Goal: Task Accomplishment & Management: Manage account settings

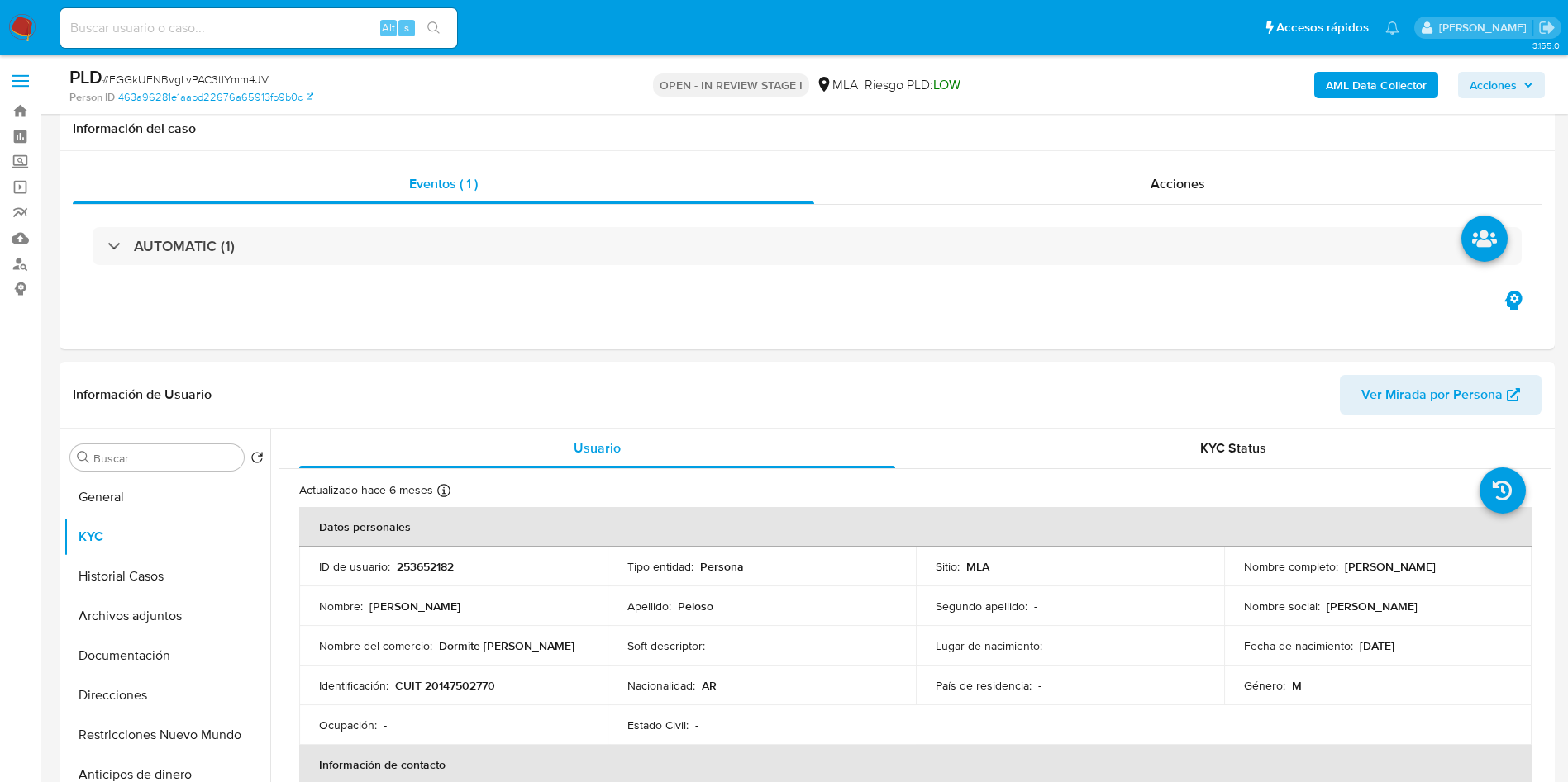
select select "10"
click at [434, 559] on p "253652182" at bounding box center [425, 566] width 57 height 15
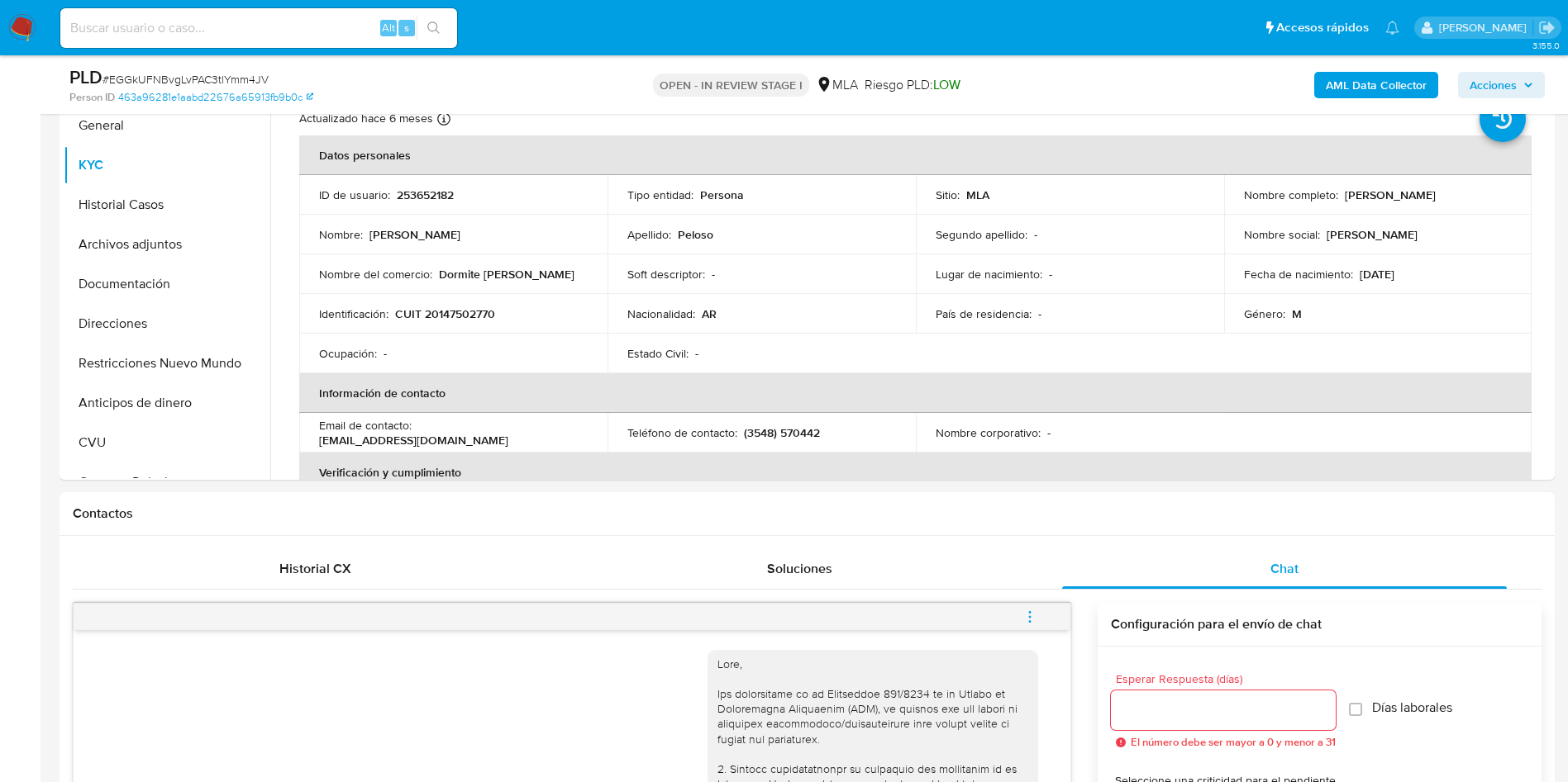
scroll to position [591, 0]
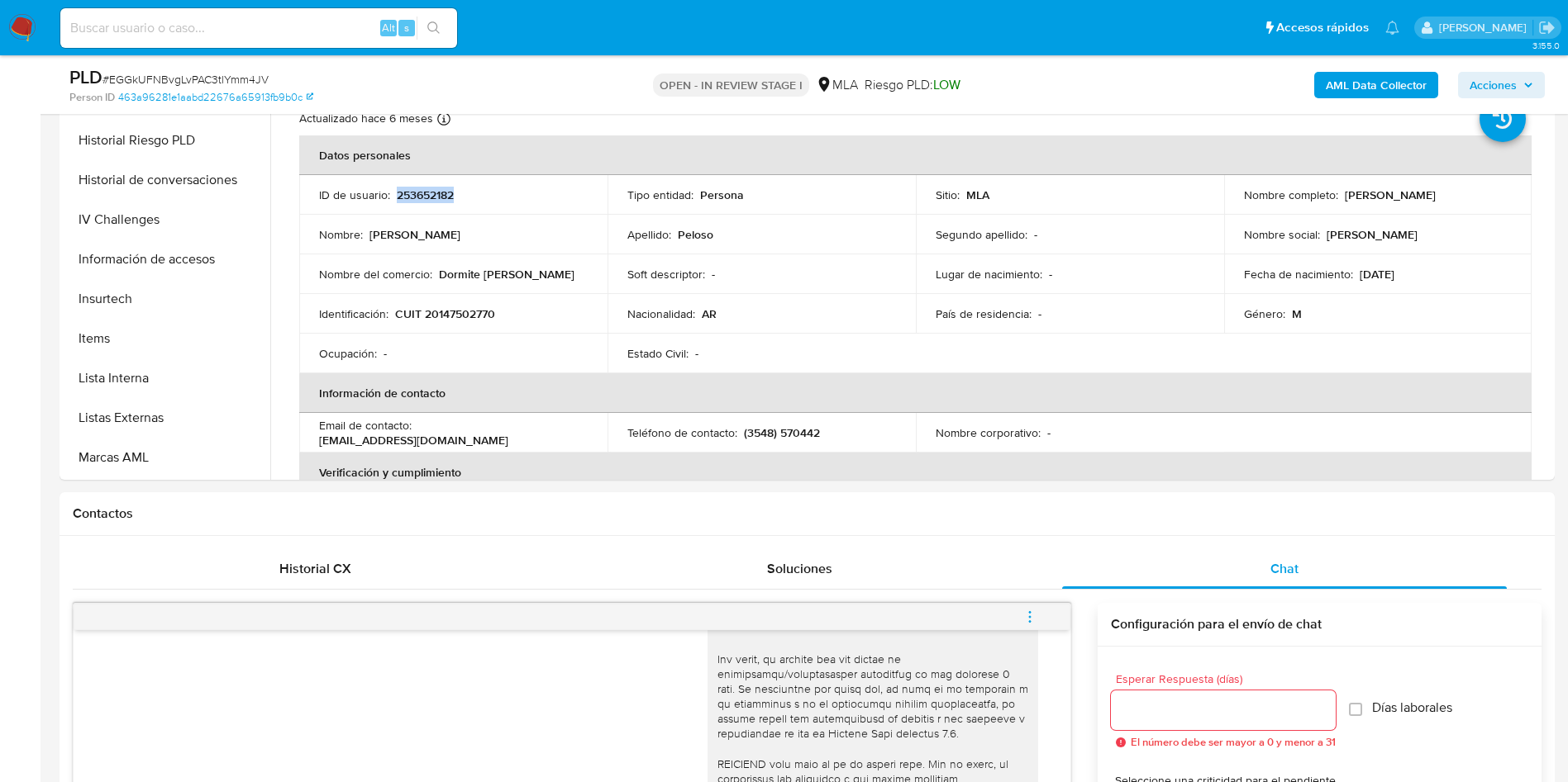
click at [434, 197] on p "253652182" at bounding box center [425, 195] width 57 height 15
copy p "253652182"
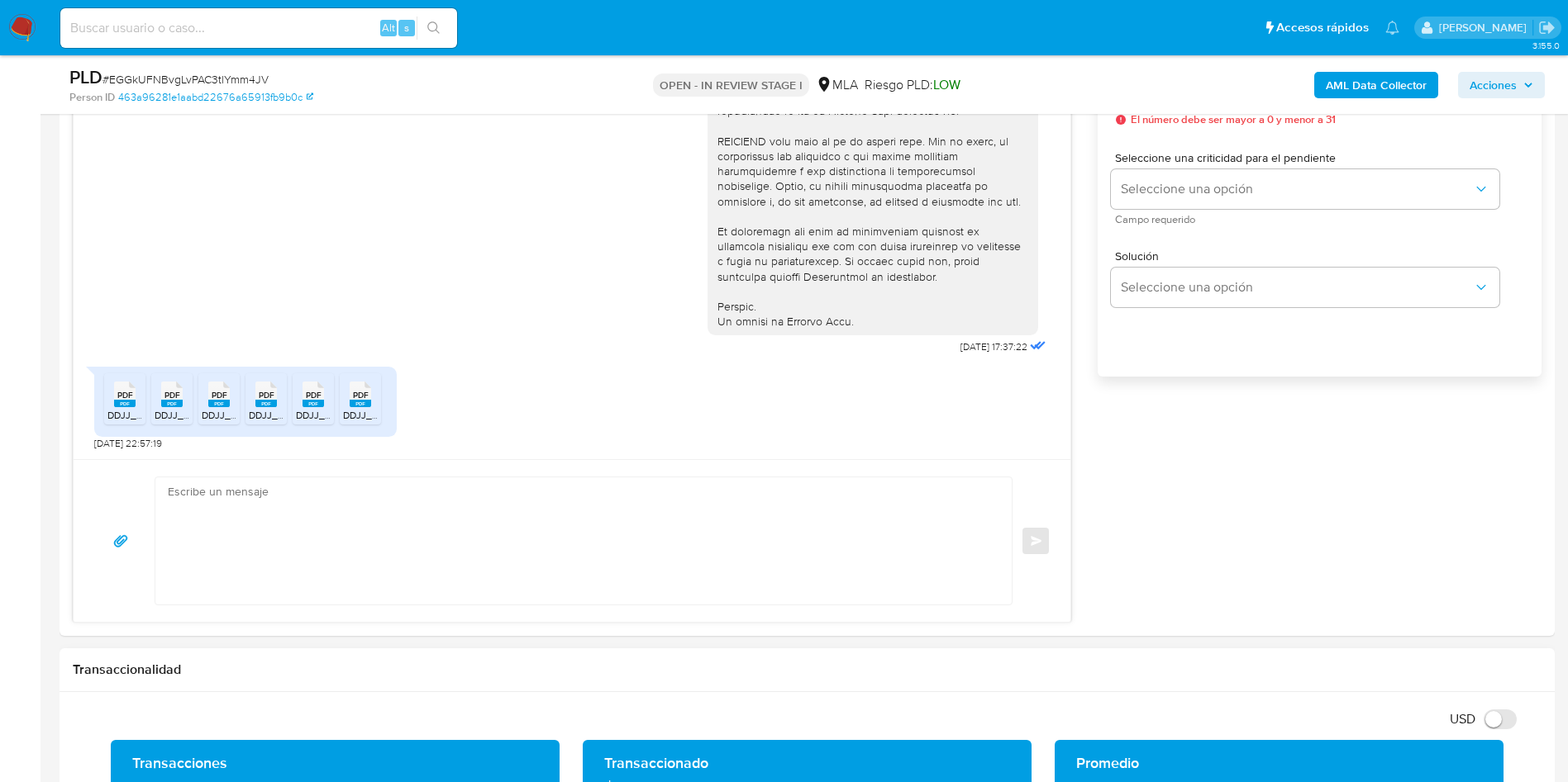
scroll to position [1116, 0]
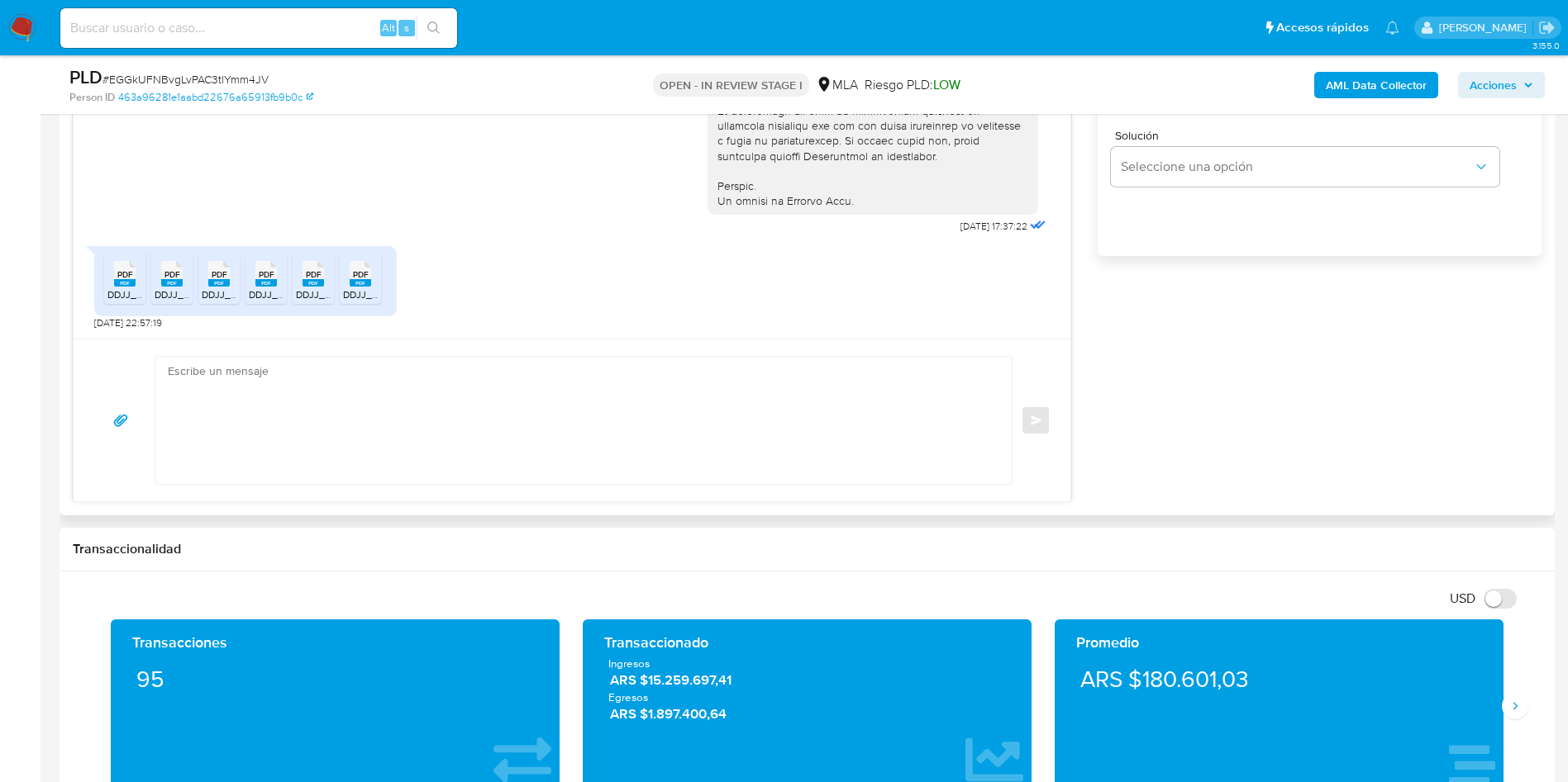
click at [282, 417] on textarea at bounding box center [579, 420] width 823 height 127
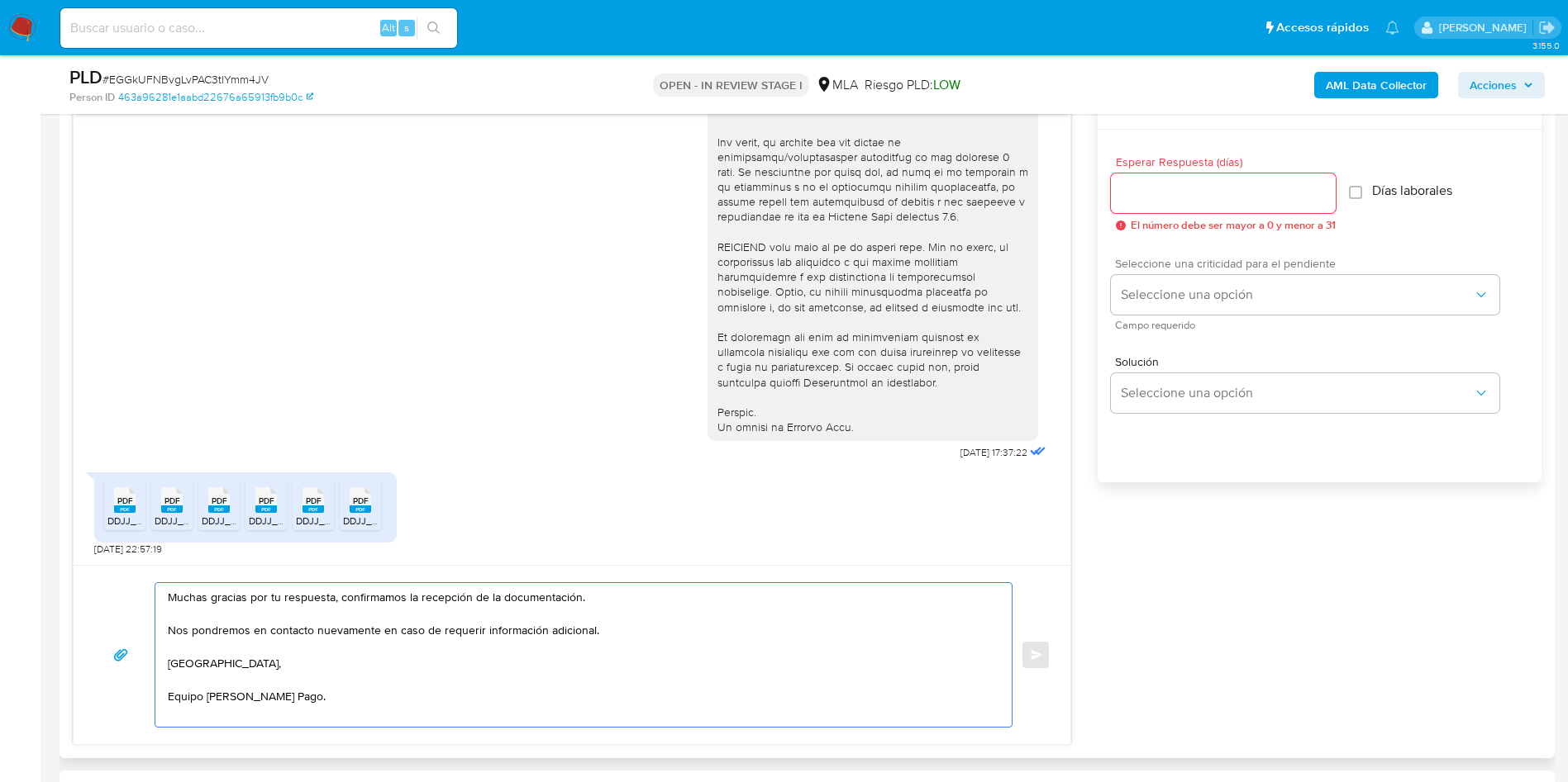
scroll to position [867, 0]
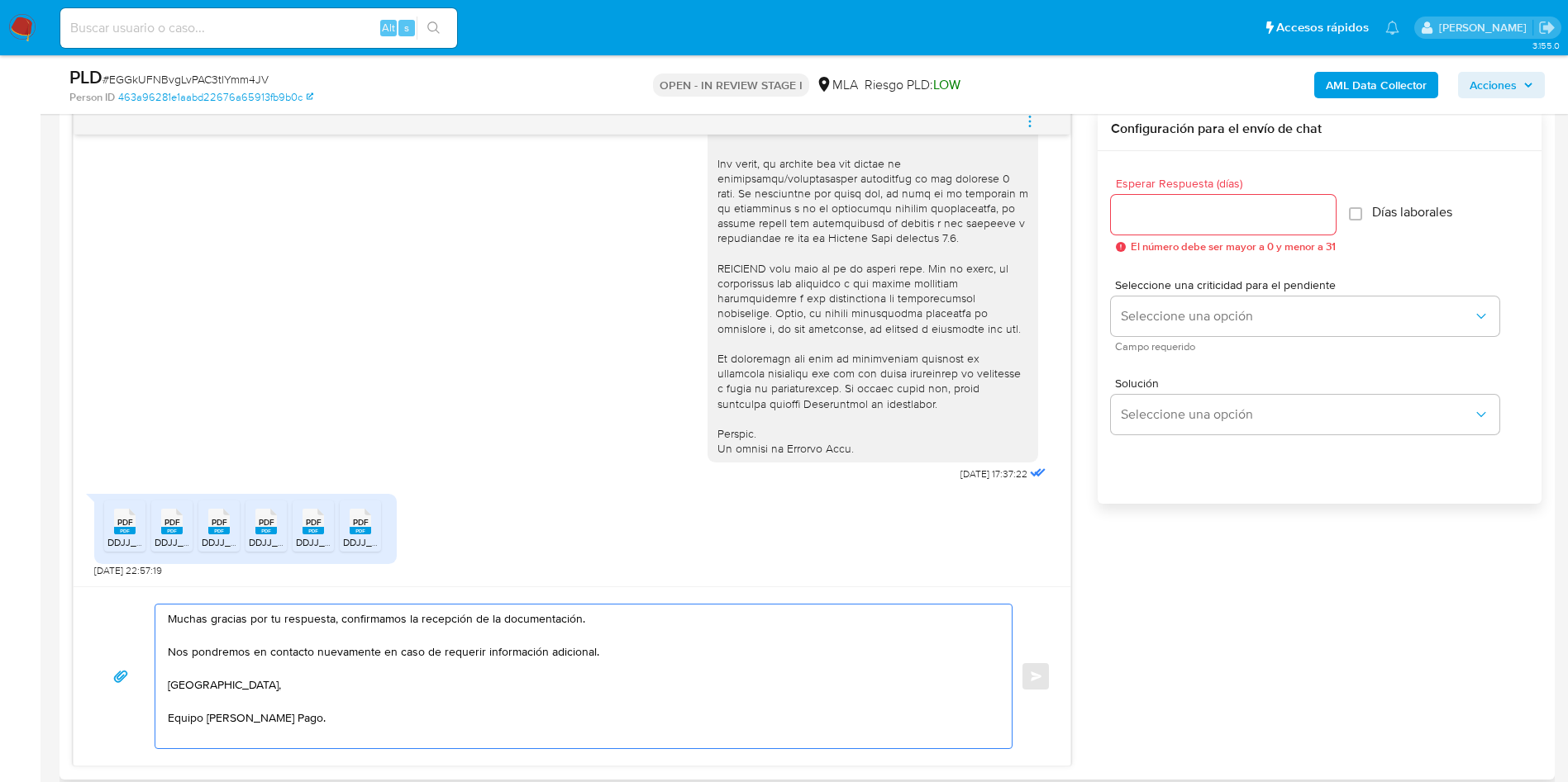
type textarea "Muchas gracias por tu respuesta, confirmamos la recepción de la documentación. …"
drag, startPoint x: 1531, startPoint y: 248, endPoint x: 1495, endPoint y: 248, distance: 36.0
click at [1531, 248] on div "Esperar Respuesta (días) El número debe ser mayor a 0 y menor a 31 Días laboral…" at bounding box center [1319, 349] width 444 height 397
click at [1247, 224] on input "Esperar Respuesta (días)" at bounding box center [1223, 214] width 225 height 21
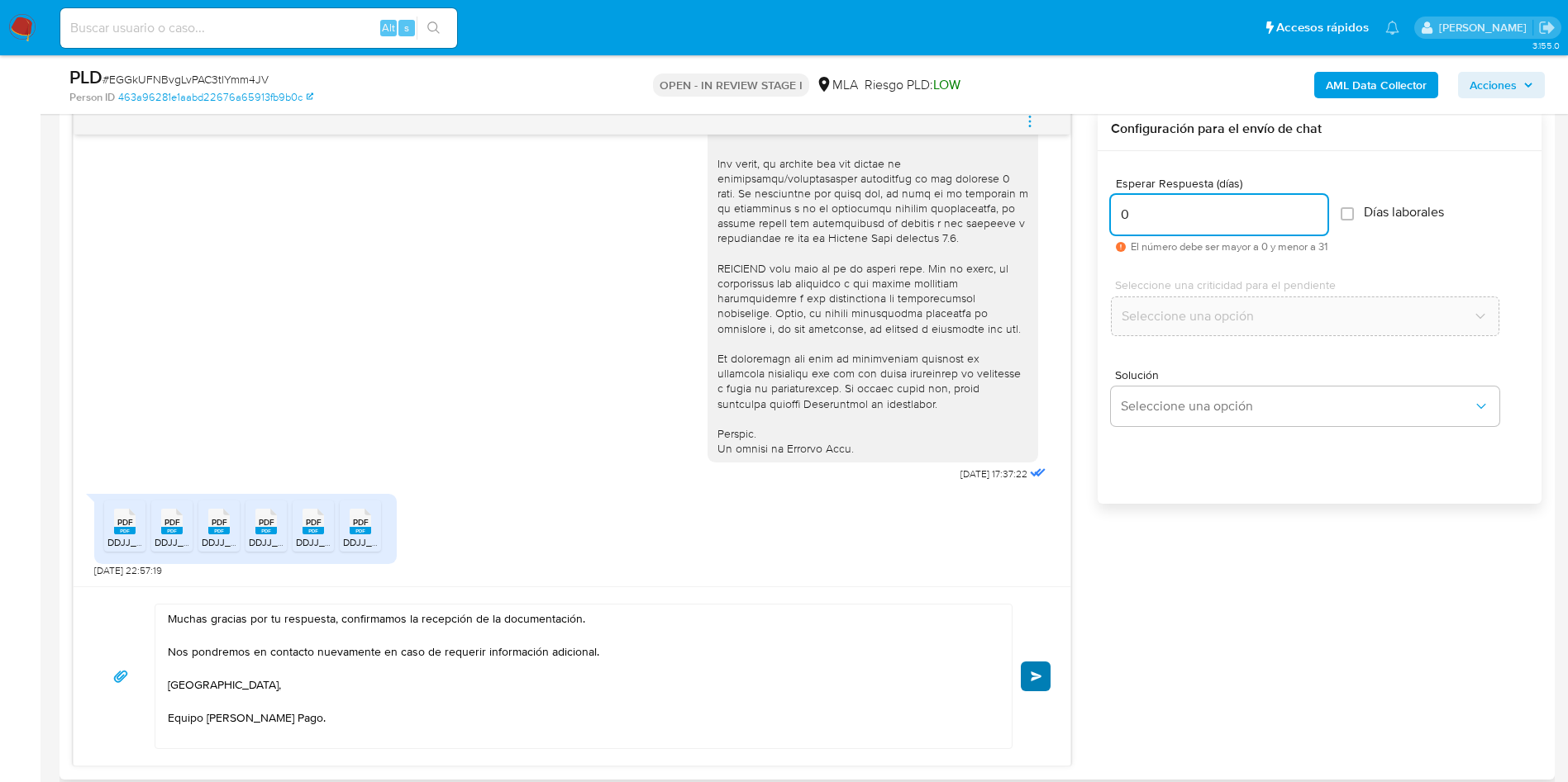
type input "0"
click at [1047, 664] on button "Enviar" at bounding box center [1035, 676] width 30 height 30
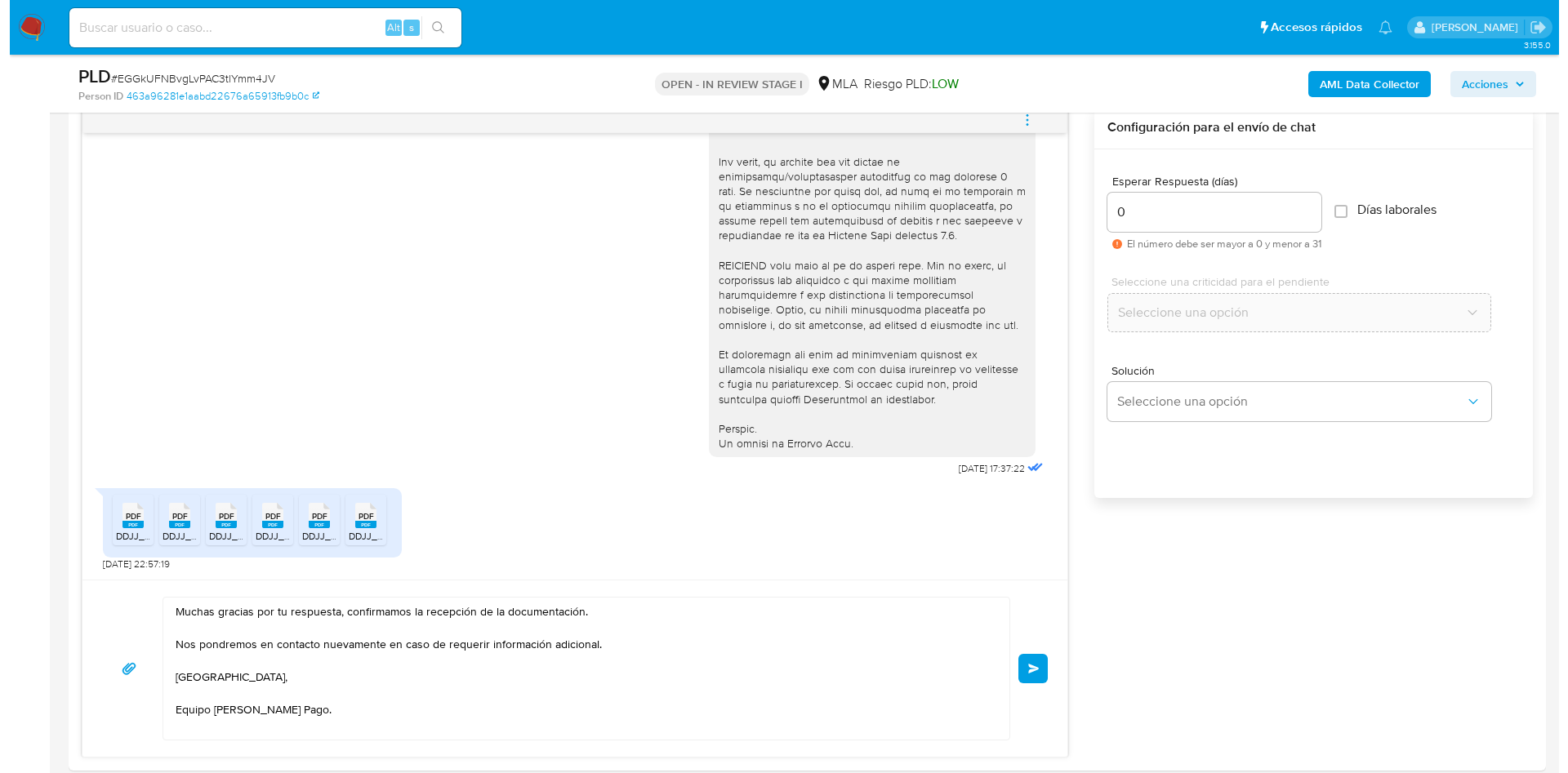
scroll to position [765, 0]
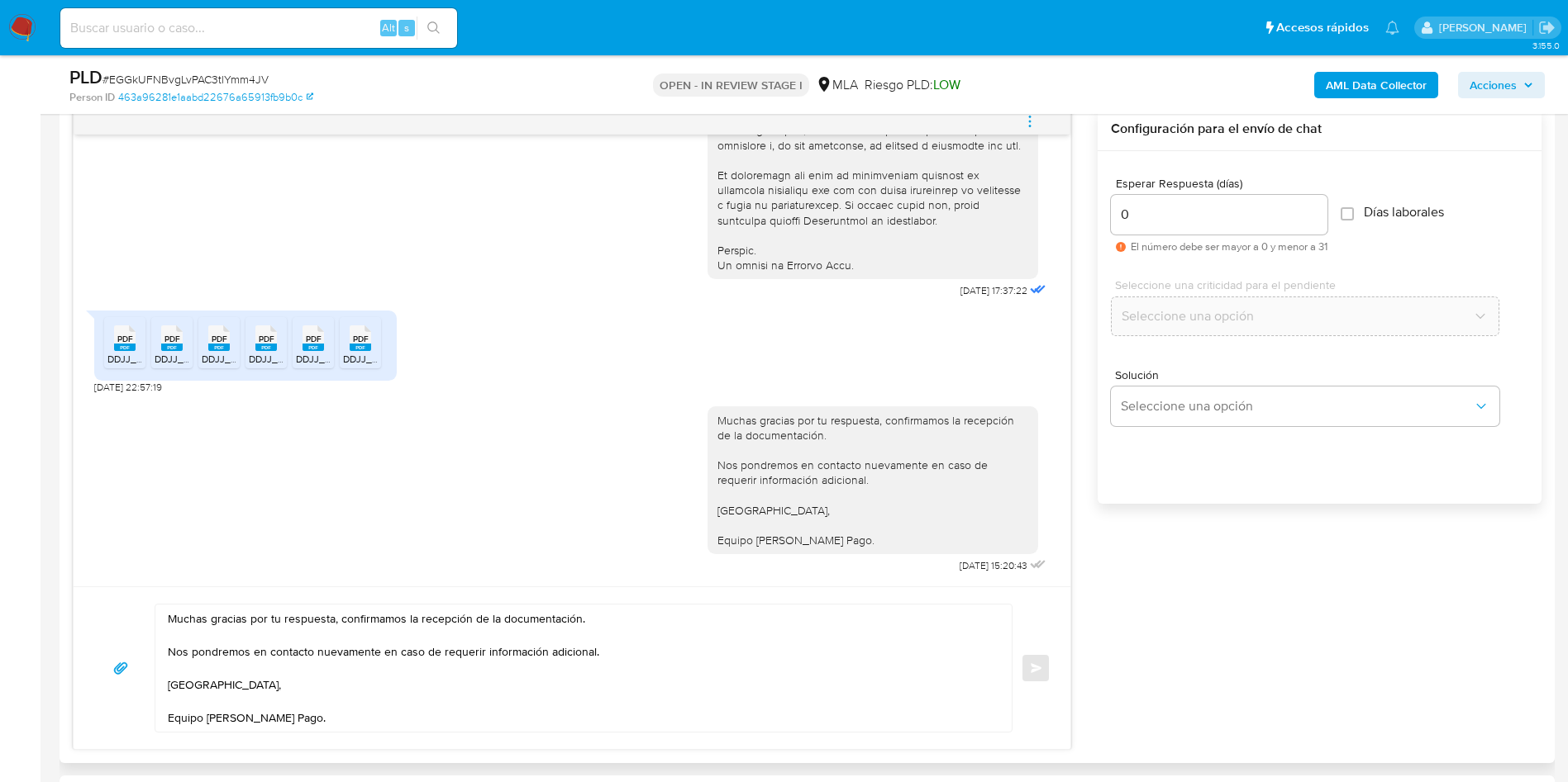
click at [1022, 115] on icon "menu-action" at bounding box center [1029, 121] width 15 height 15
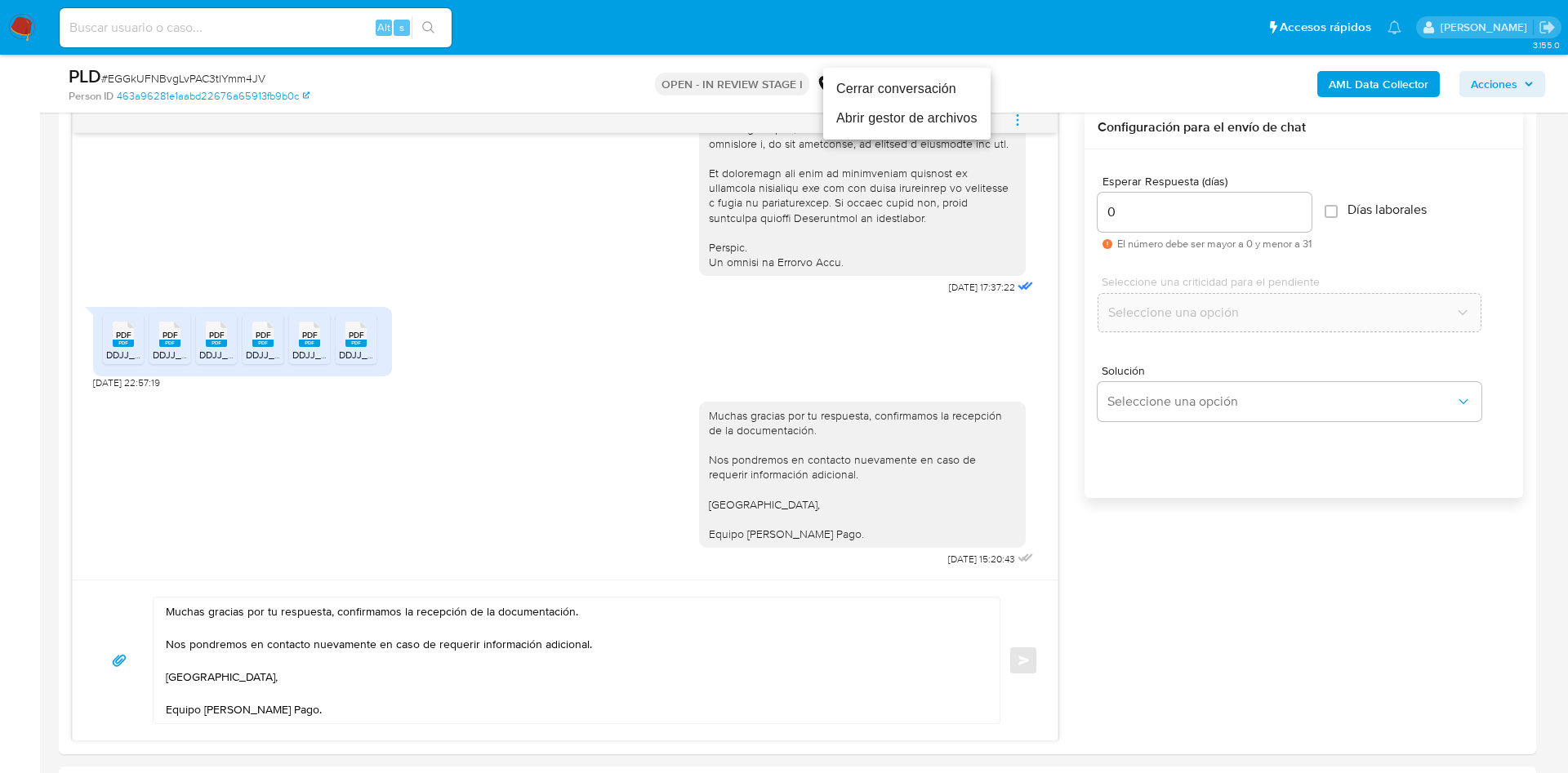
click at [970, 132] on li "Abrir gestor de archivos" at bounding box center [907, 118] width 167 height 30
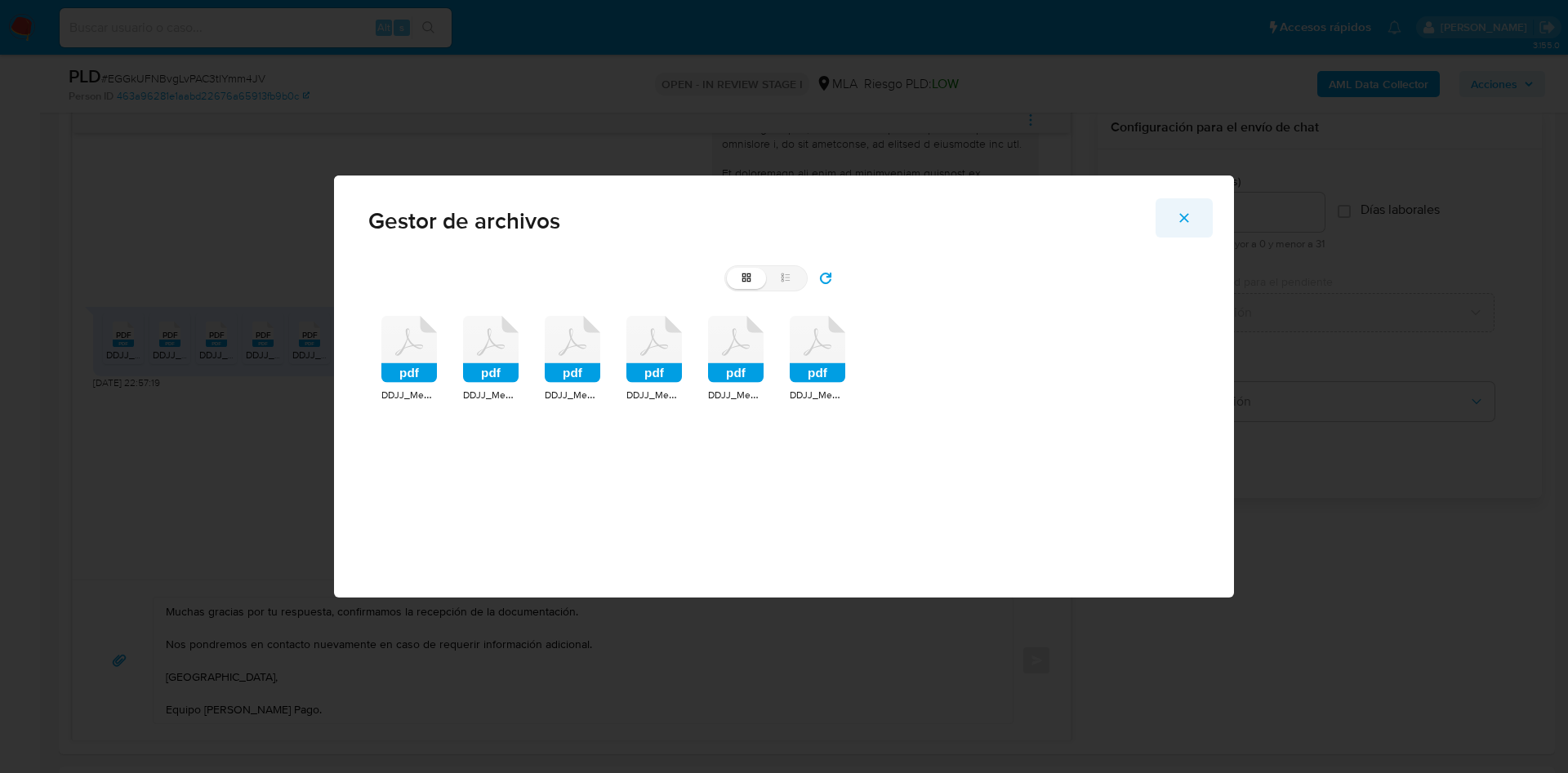
click at [1180, 215] on icon "Cerrar" at bounding box center [1184, 218] width 14 height 14
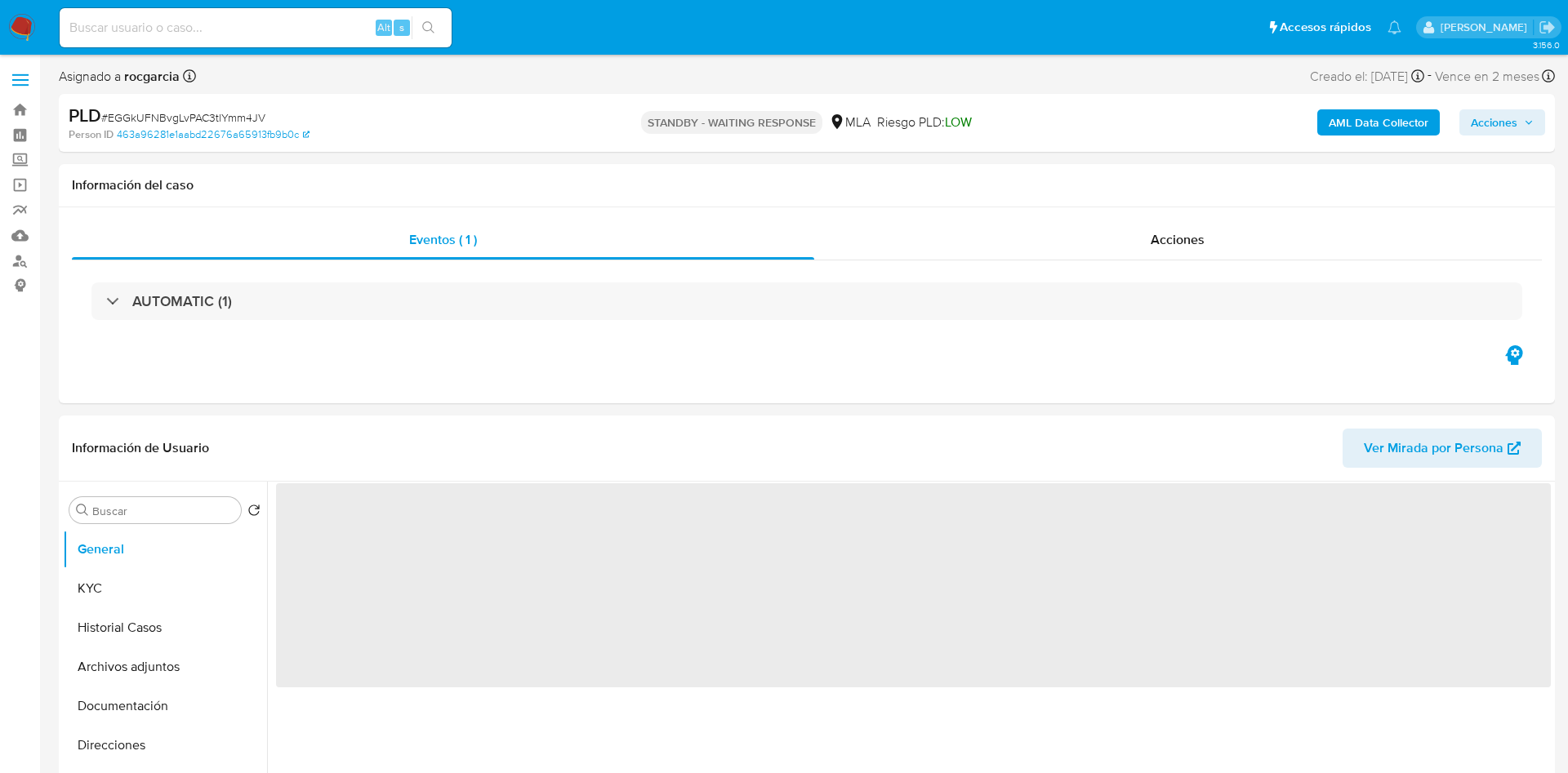
select select "10"
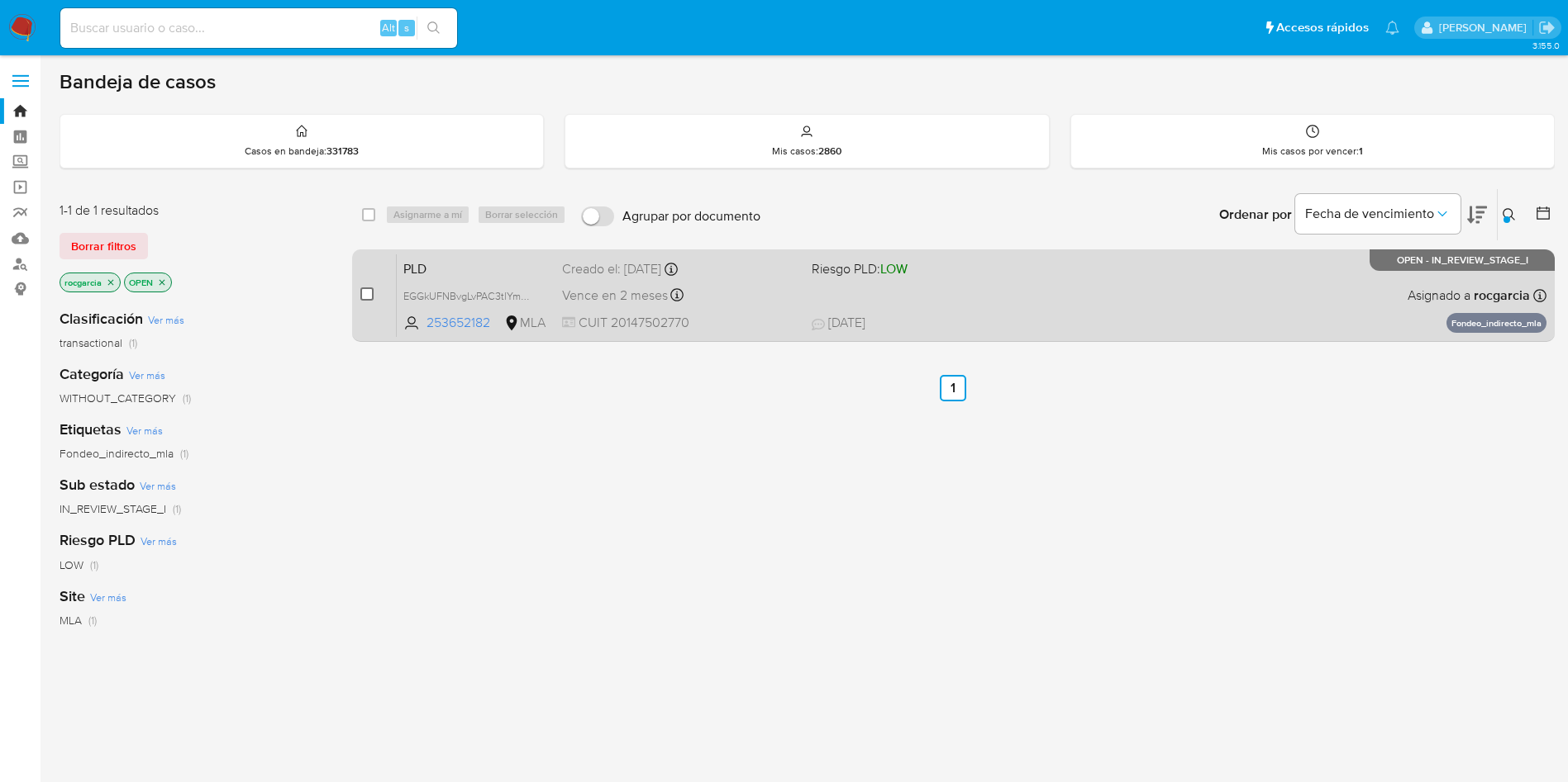
click at [367, 297] on input "checkbox" at bounding box center [366, 294] width 13 height 13
checkbox input "true"
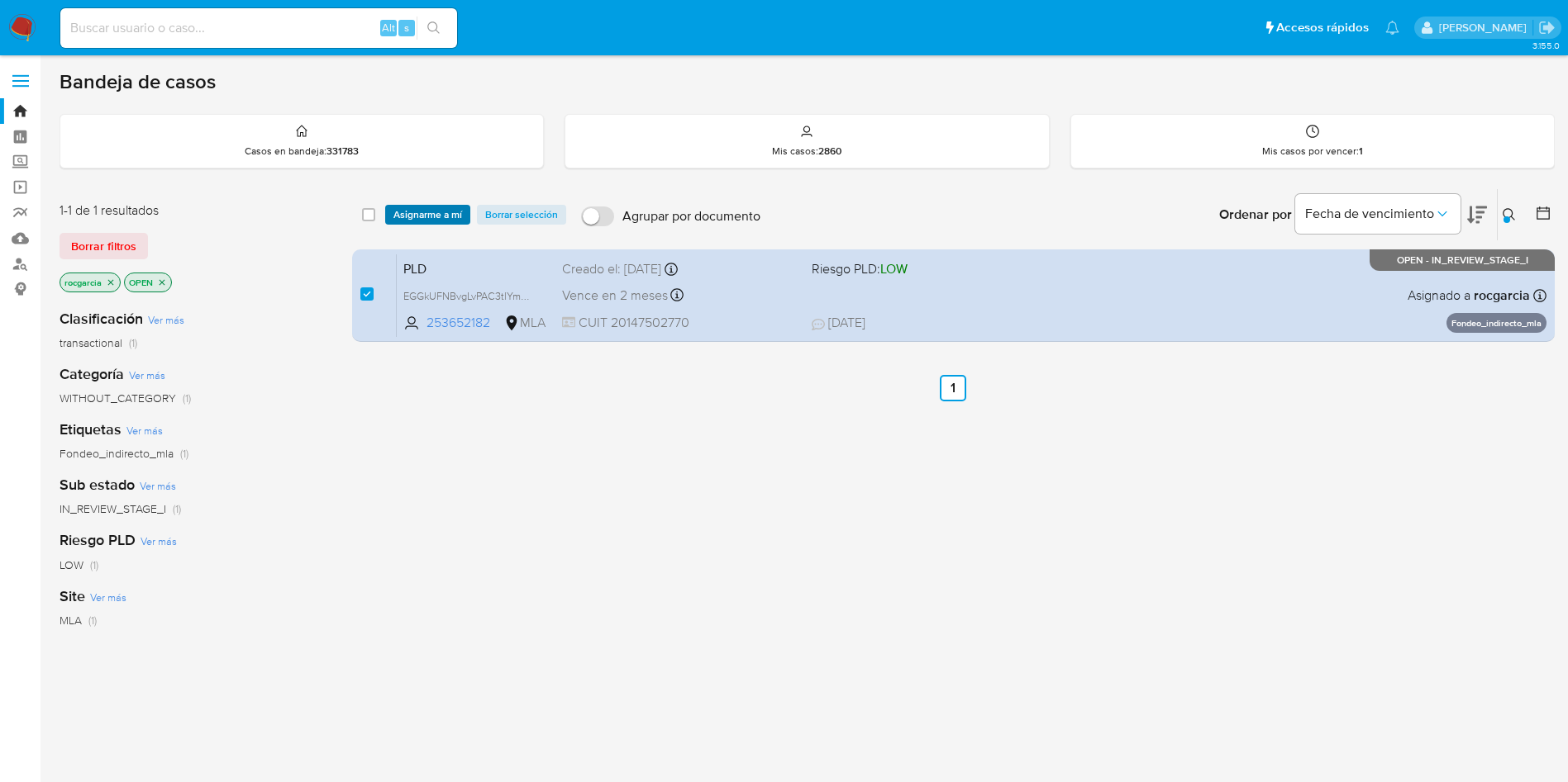
click at [409, 207] on span "Asignarme a mí" at bounding box center [428, 214] width 68 height 16
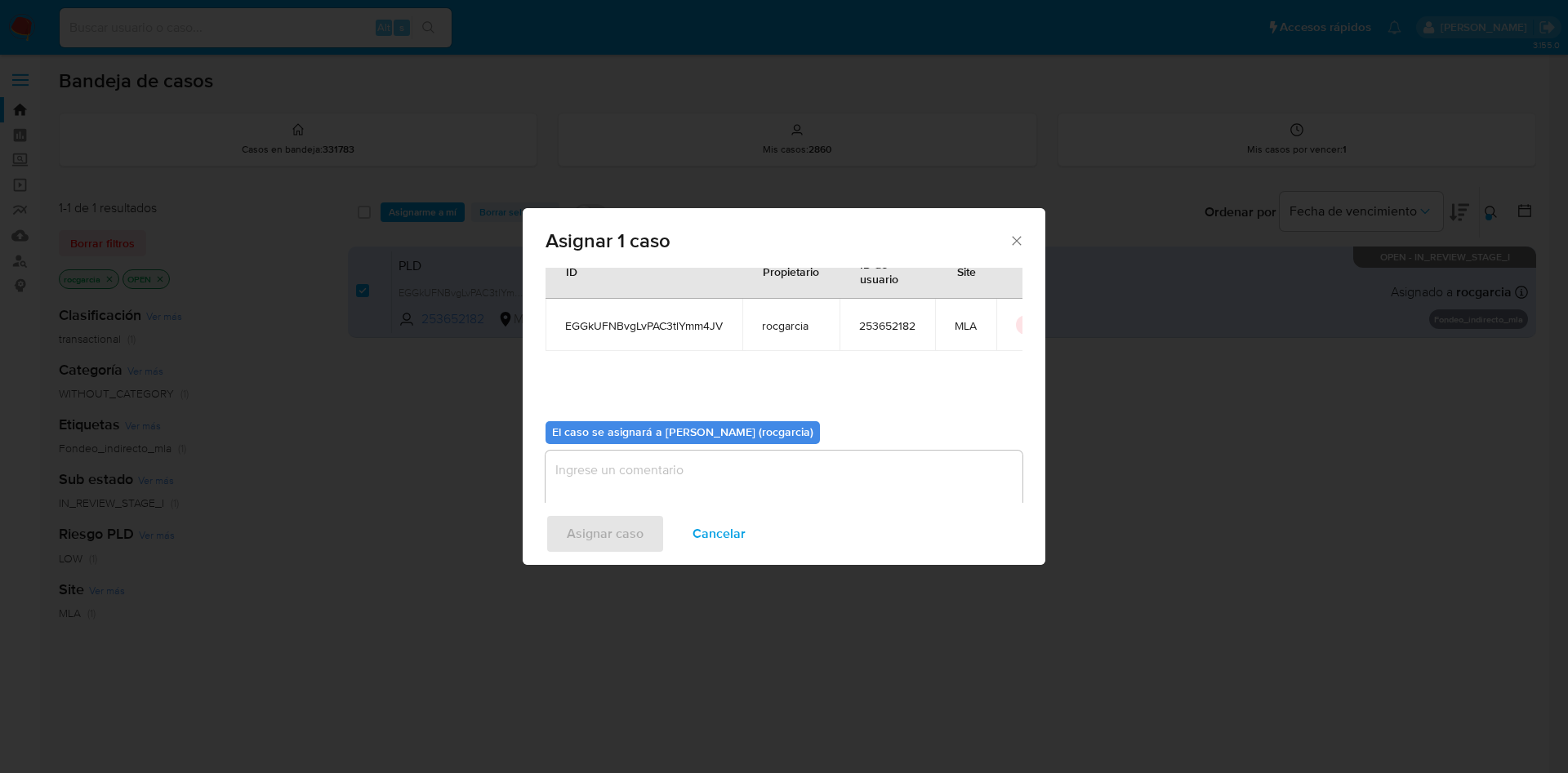
scroll to position [85, 0]
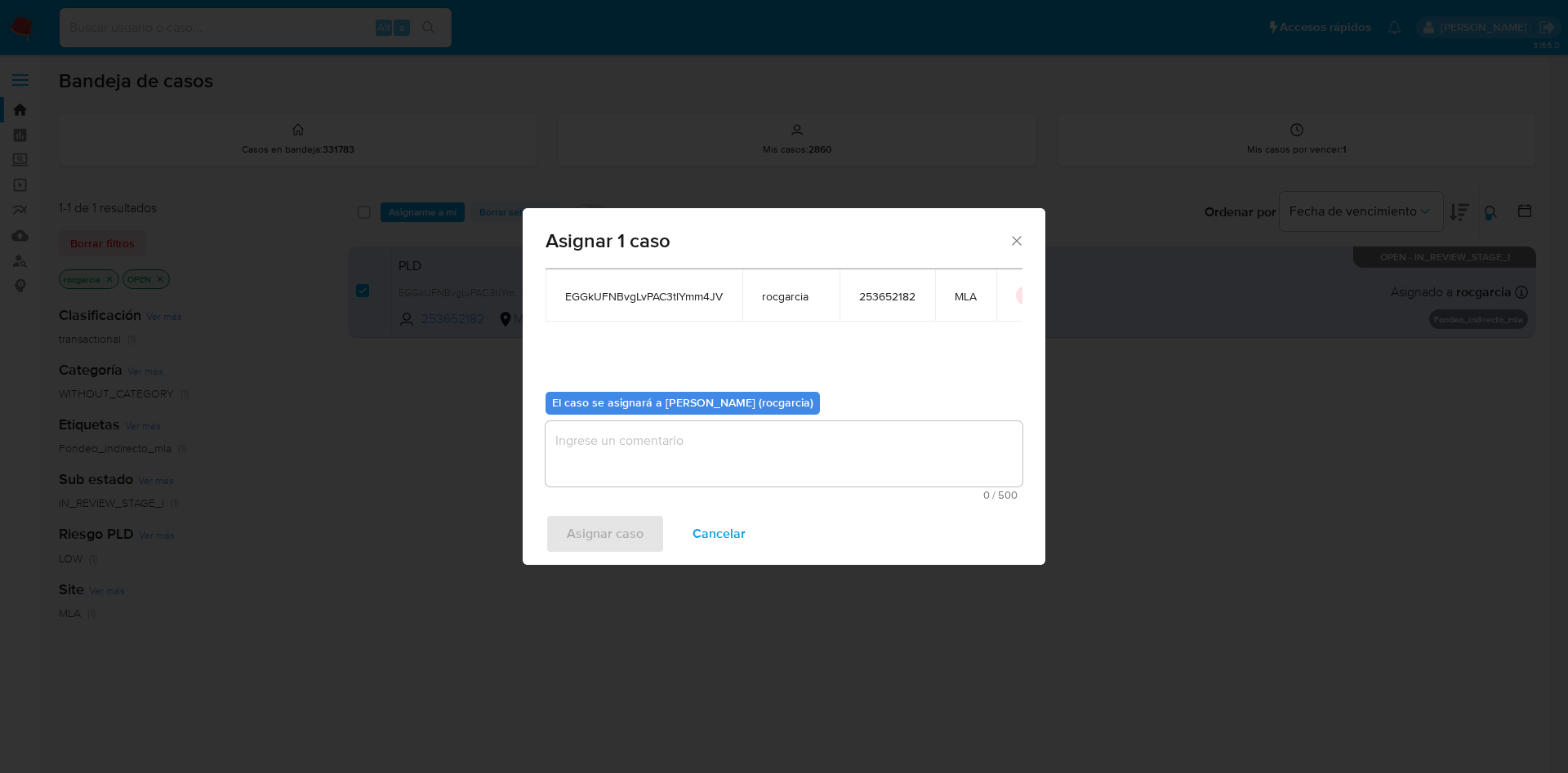
click at [605, 457] on textarea "assign-modal" at bounding box center [783, 453] width 477 height 65
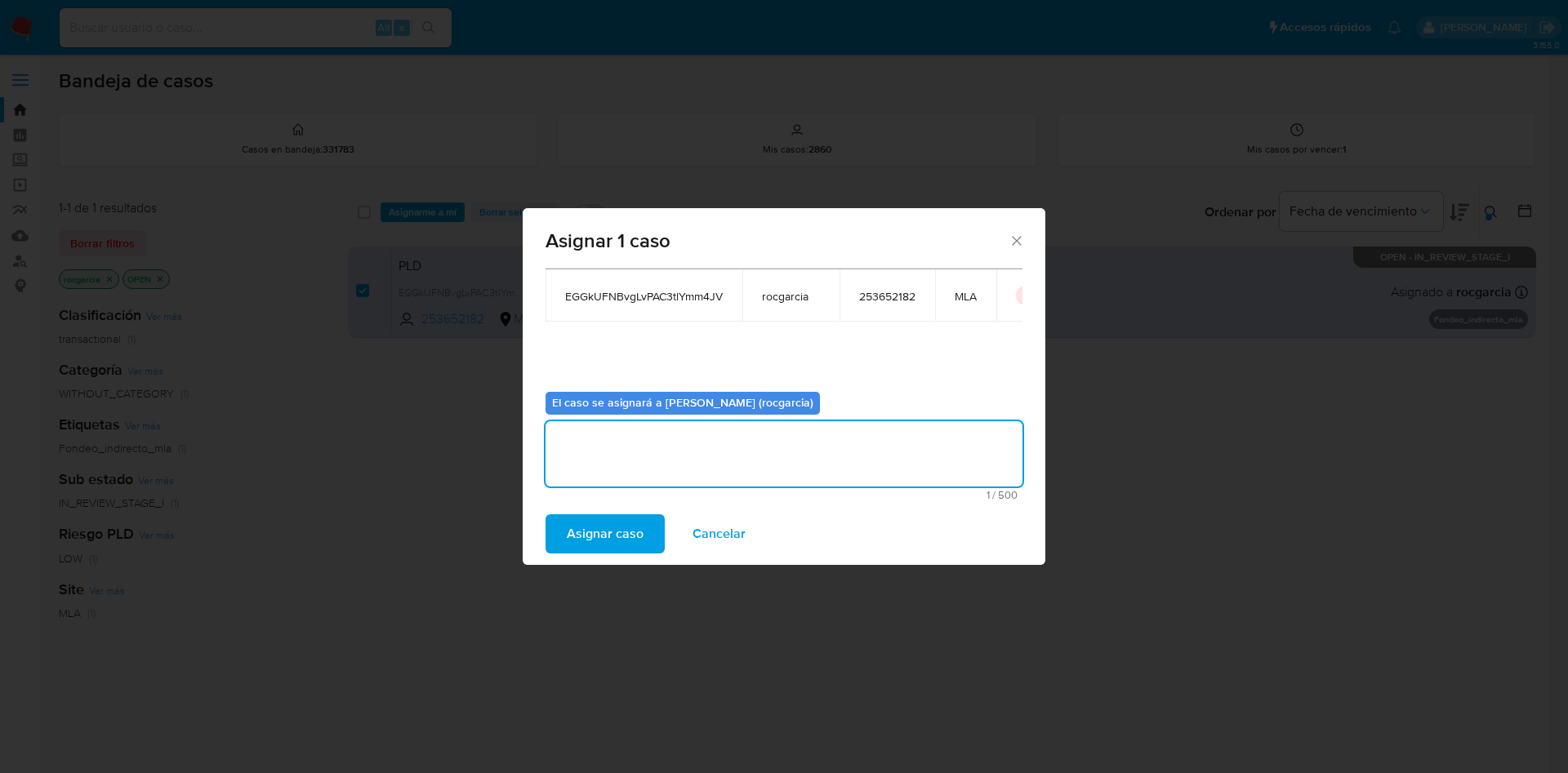
click at [602, 522] on span "Asignar caso" at bounding box center [605, 534] width 77 height 36
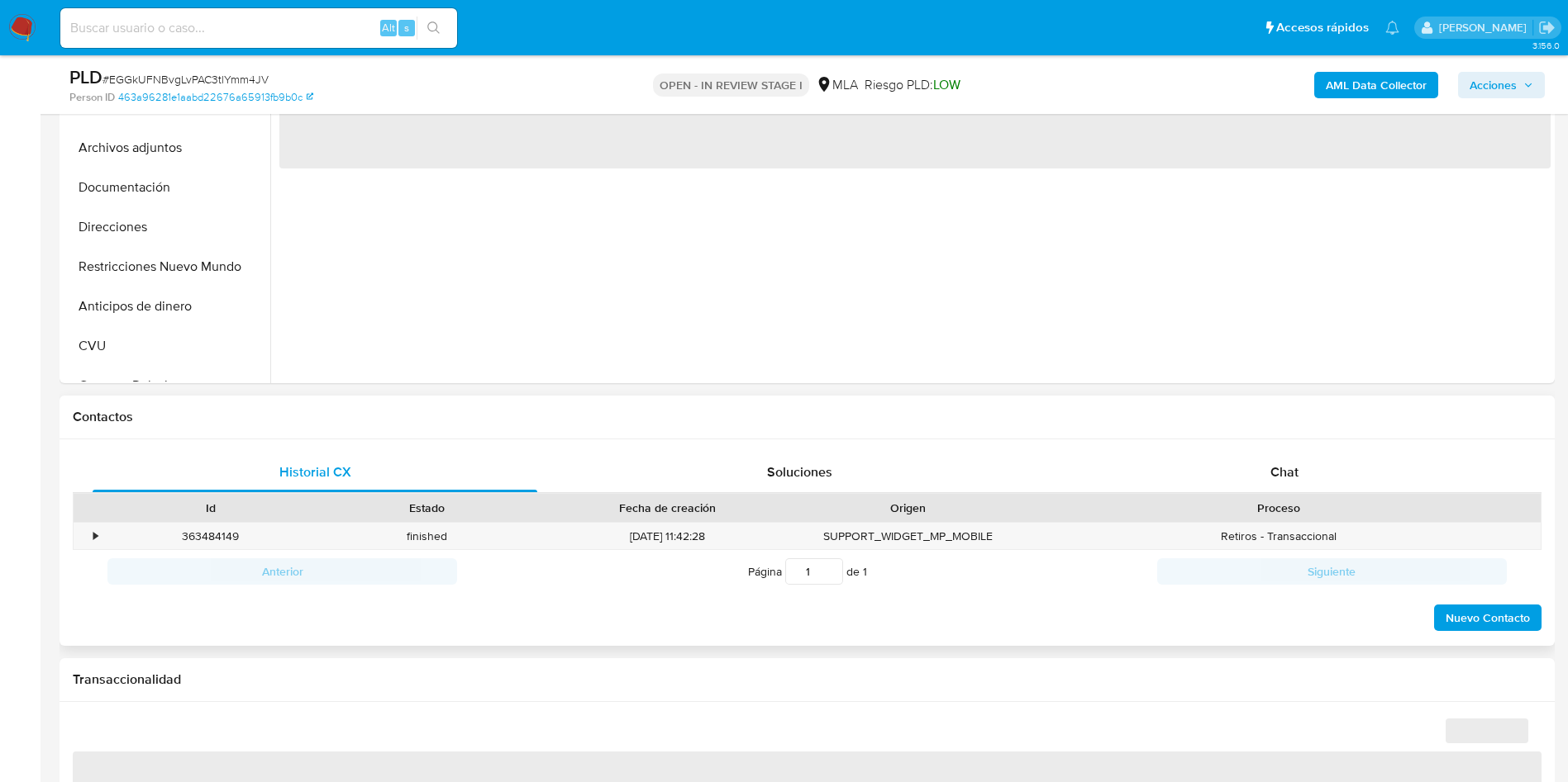
scroll to position [620, 0]
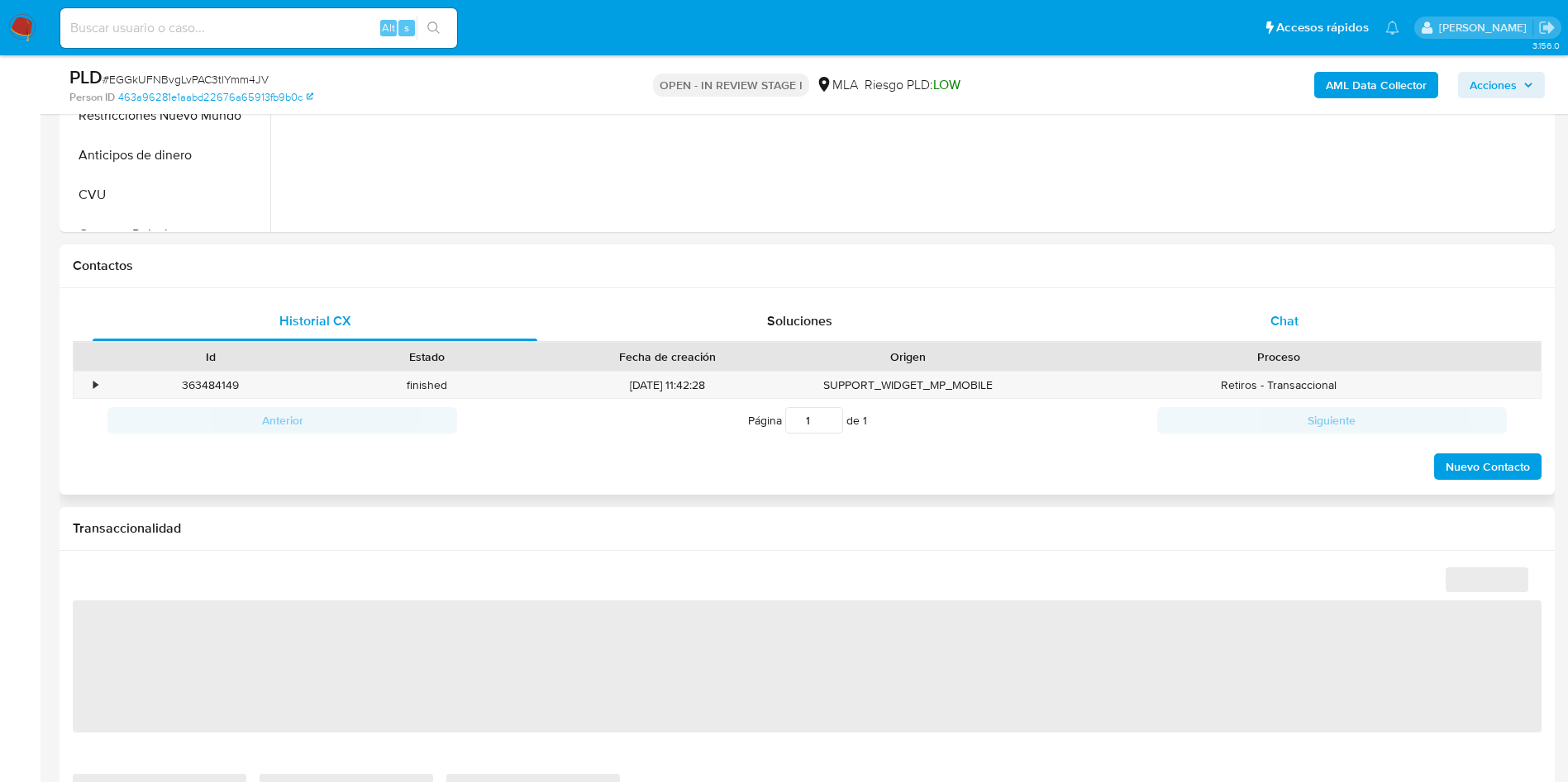
click at [1301, 317] on div "Chat" at bounding box center [1284, 321] width 445 height 39
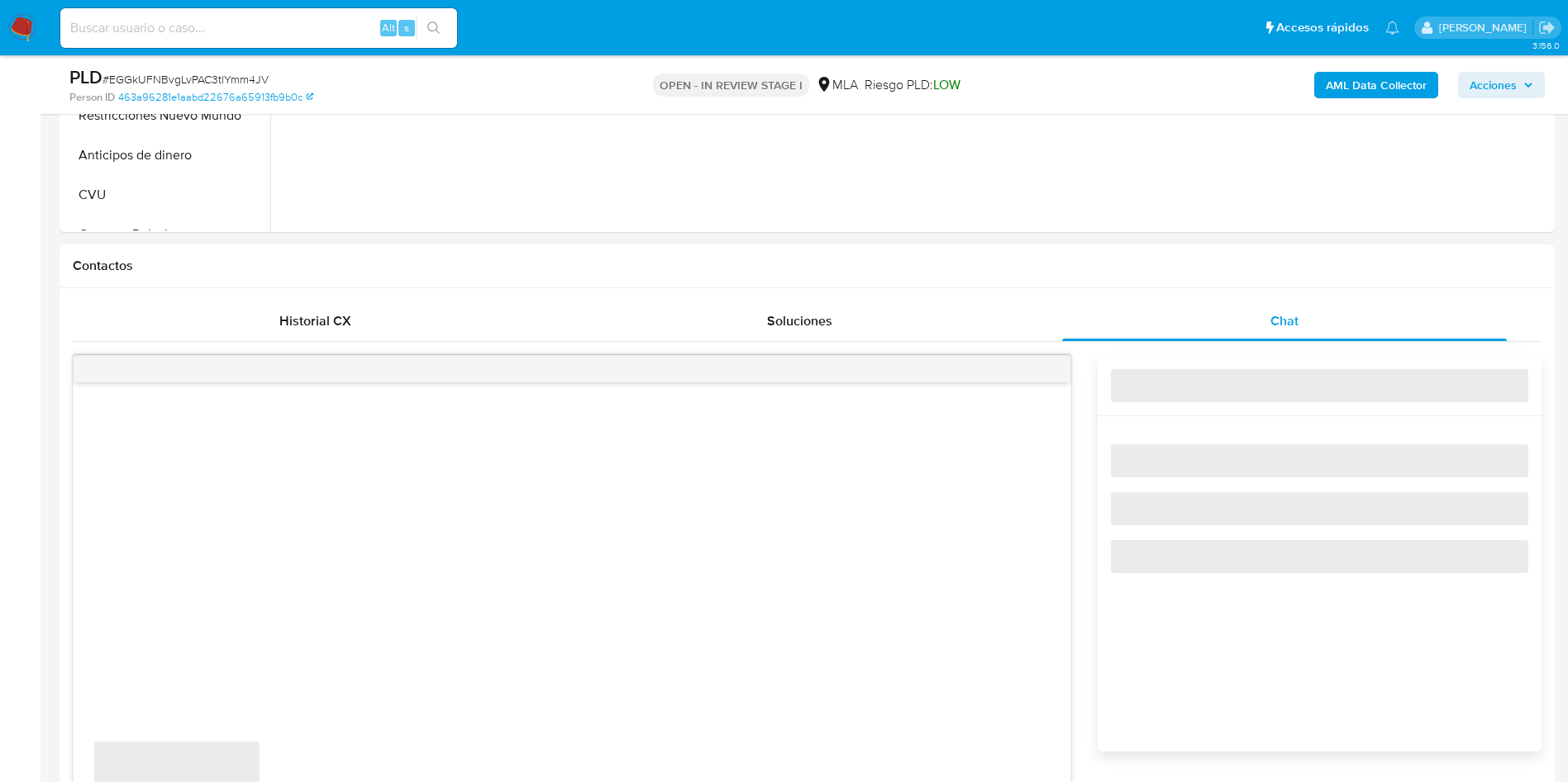
select select "10"
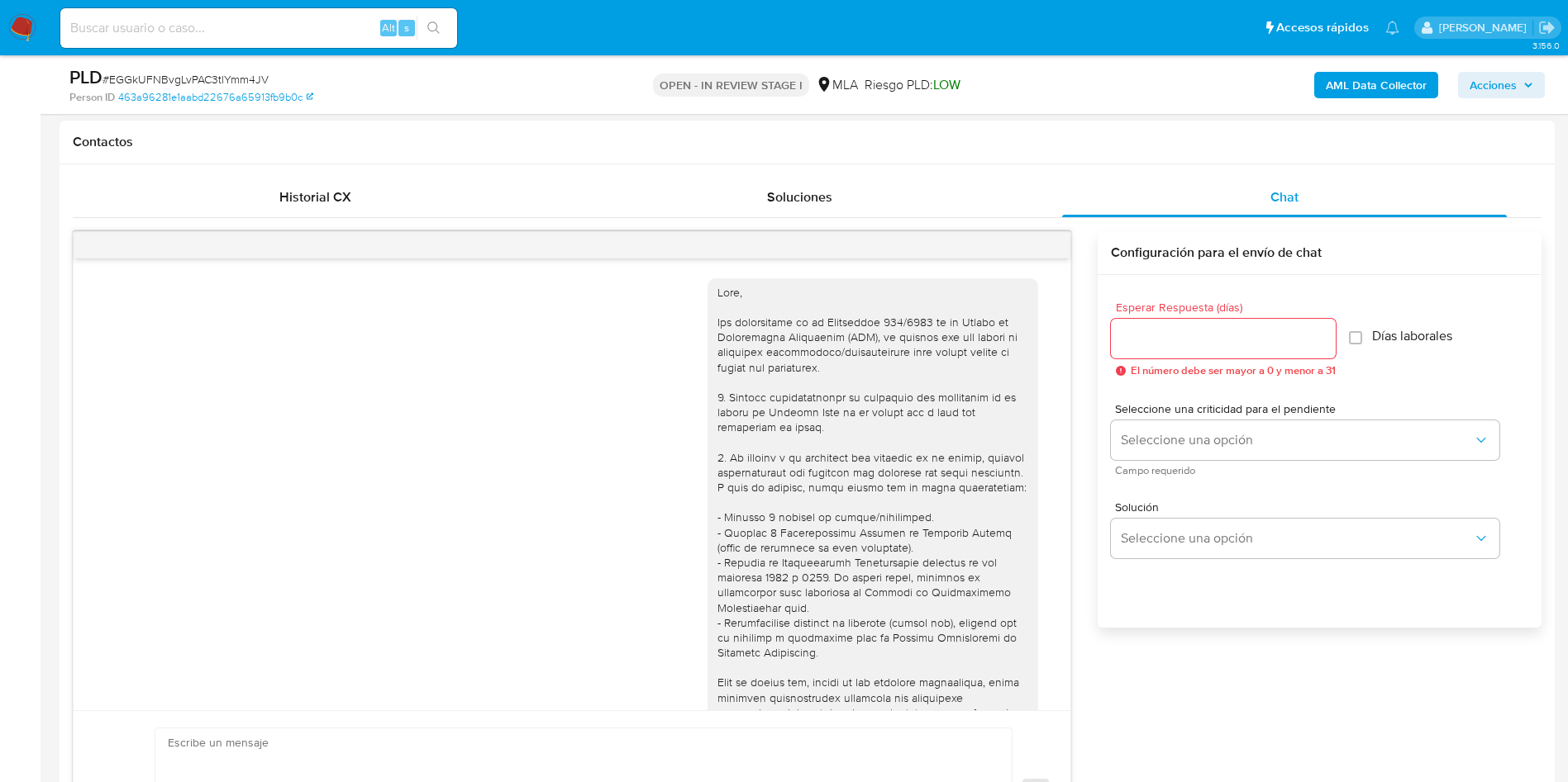
scroll to position [774, 0]
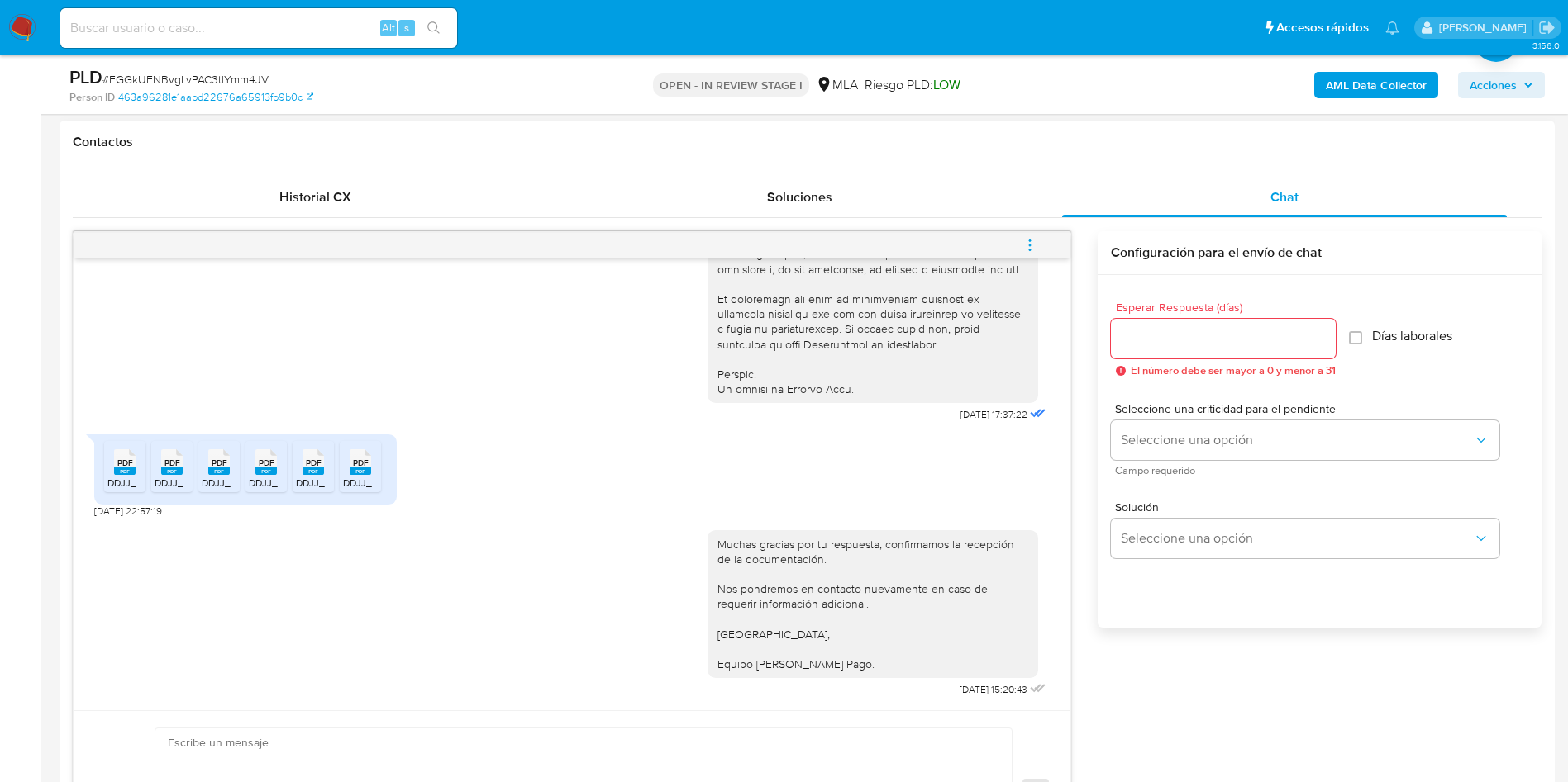
click at [1038, 254] on span "menu-action" at bounding box center [1029, 245] width 15 height 39
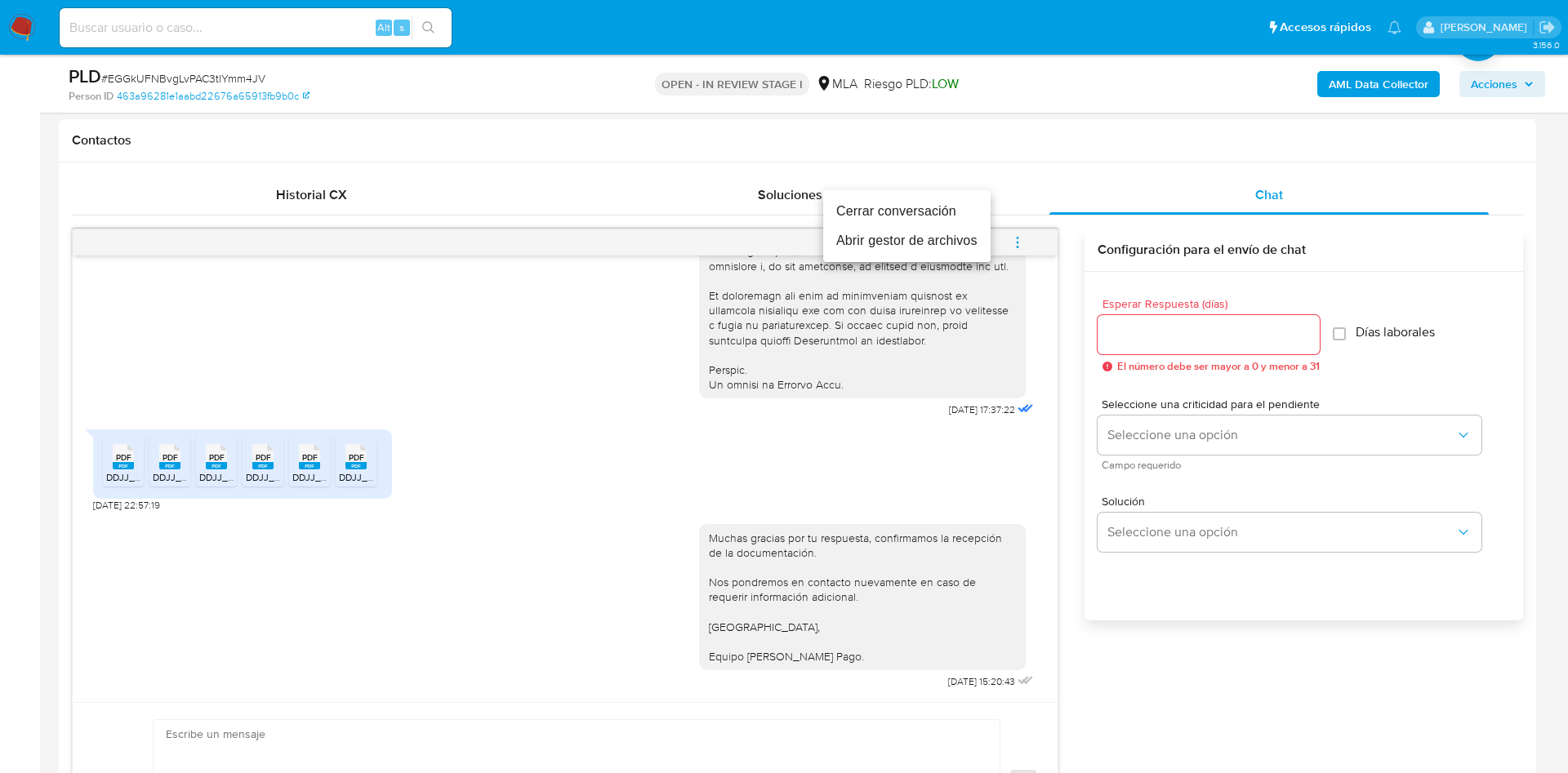
click at [927, 198] on li "Cerrar conversación" at bounding box center [907, 211] width 167 height 30
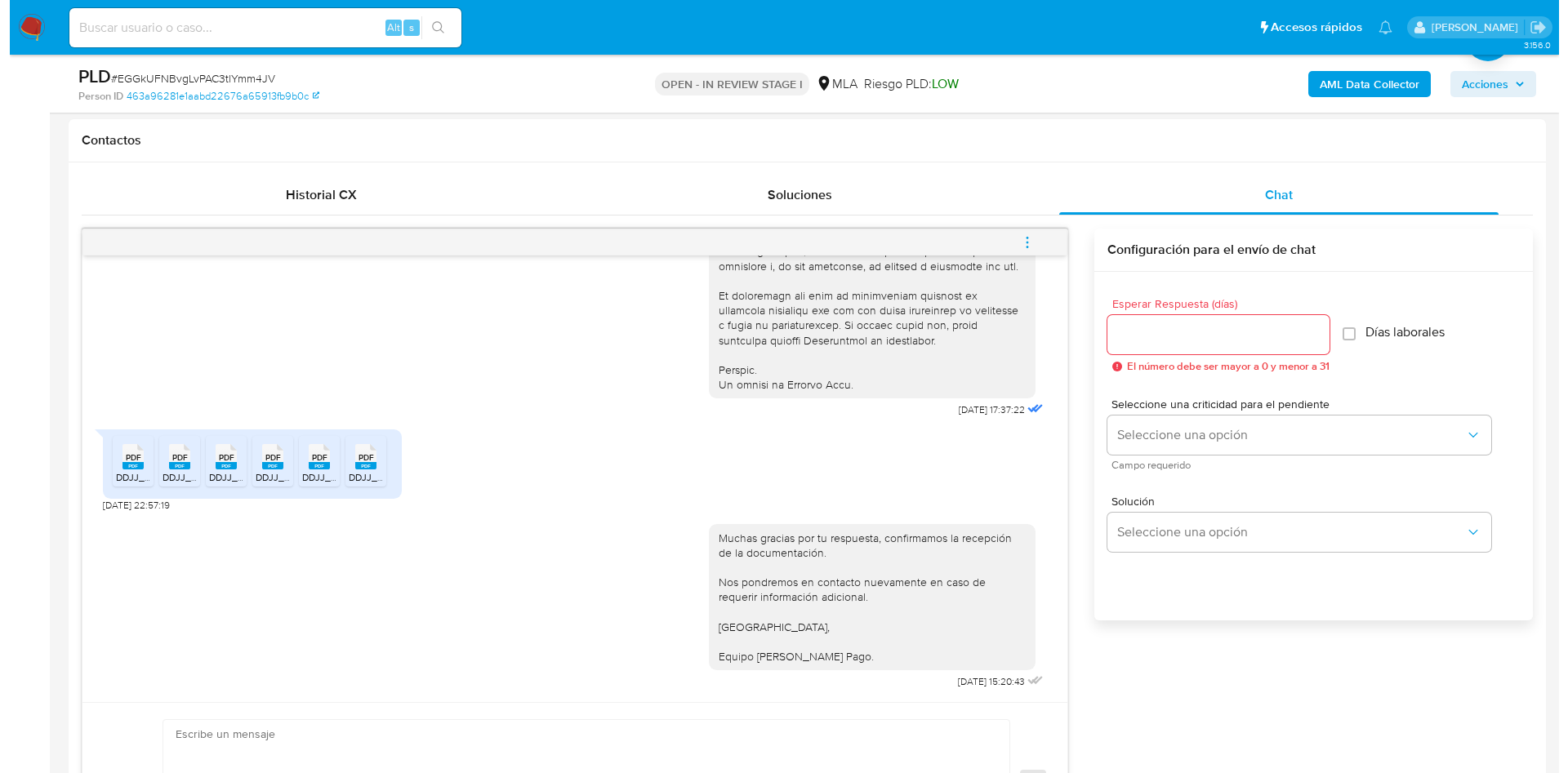
scroll to position [245, 0]
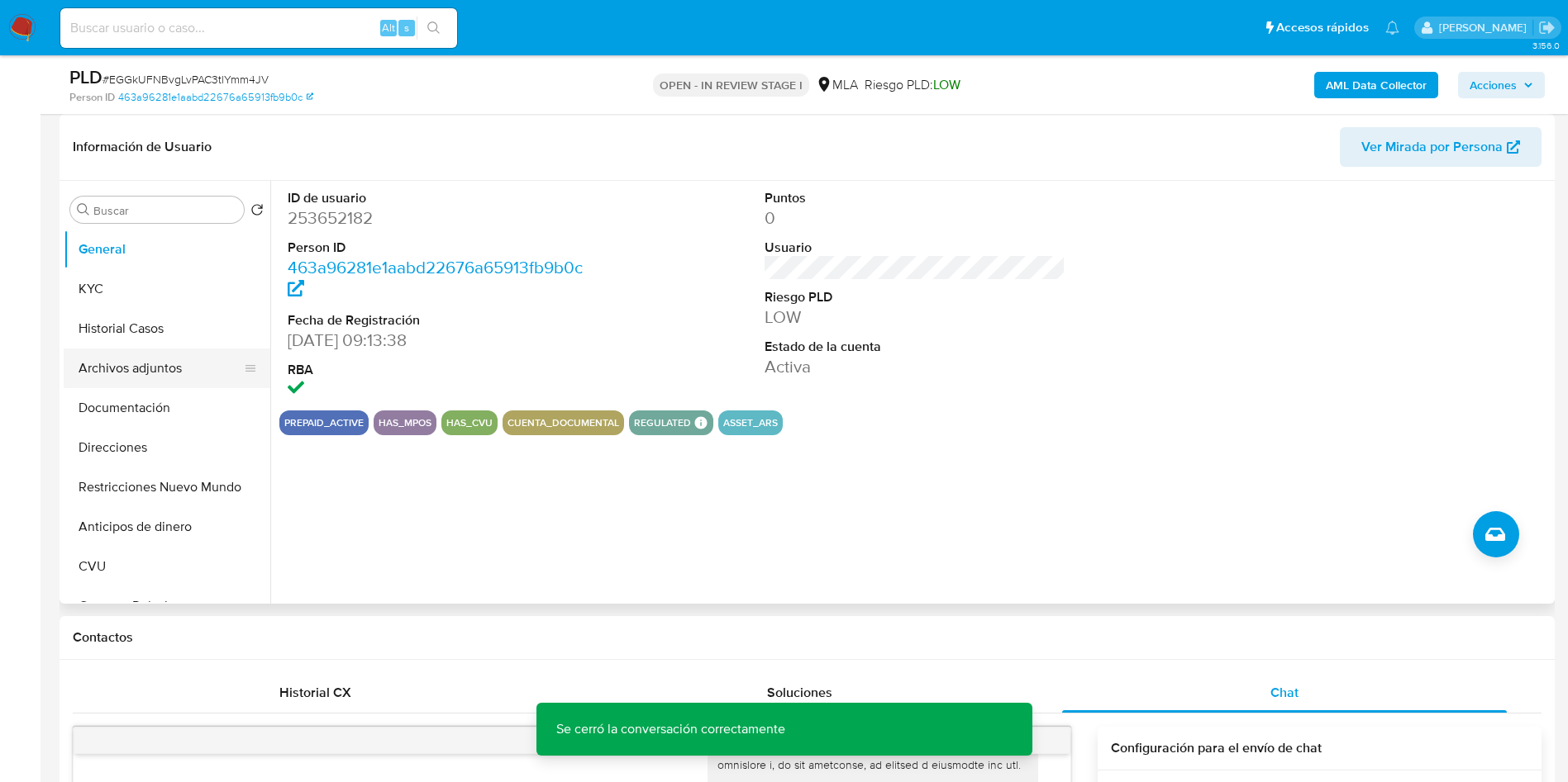
click at [101, 360] on button "Archivos adjuntos" at bounding box center [161, 368] width 193 height 39
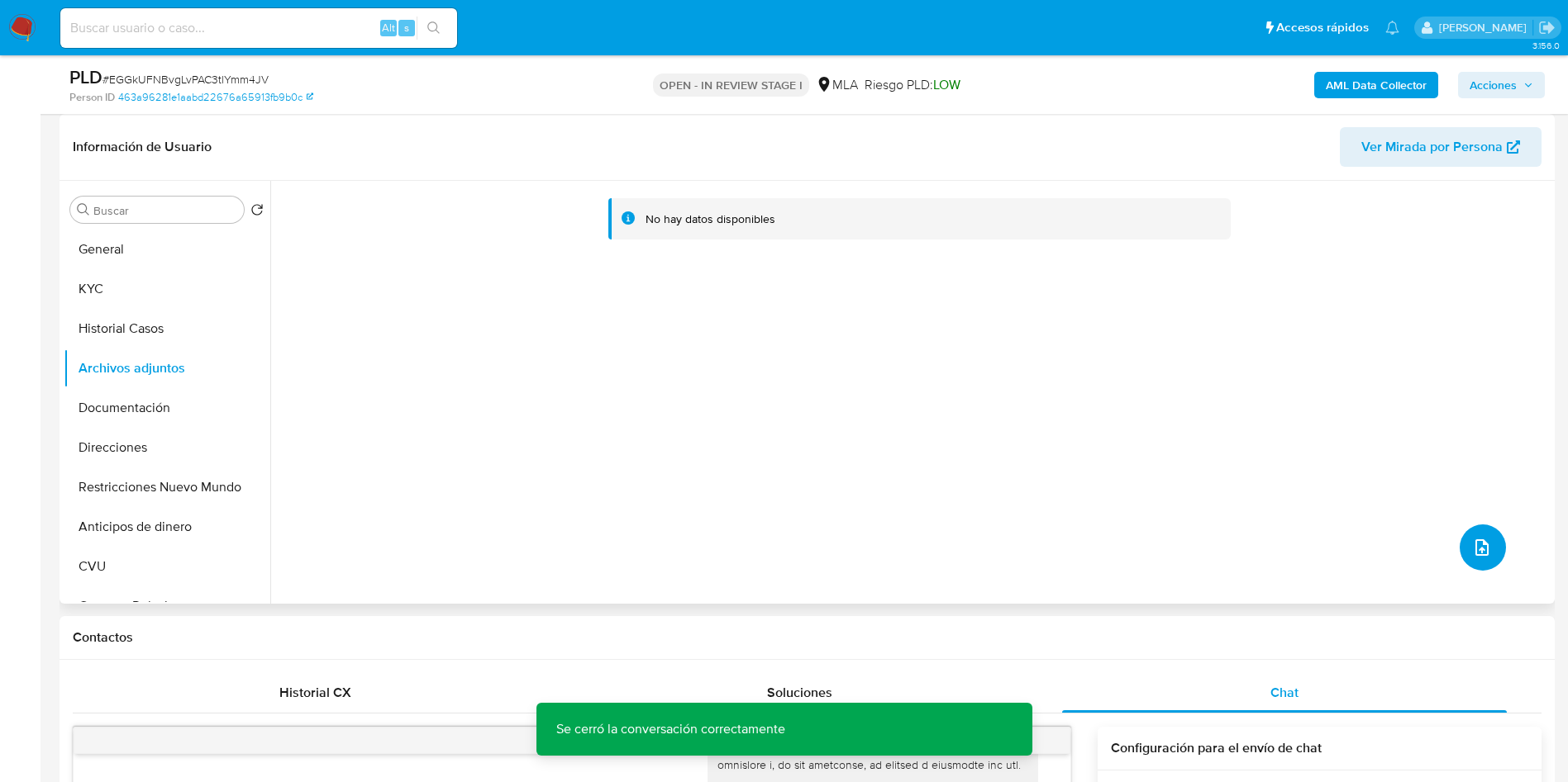
click at [1476, 557] on button "upload-file" at bounding box center [1483, 548] width 46 height 46
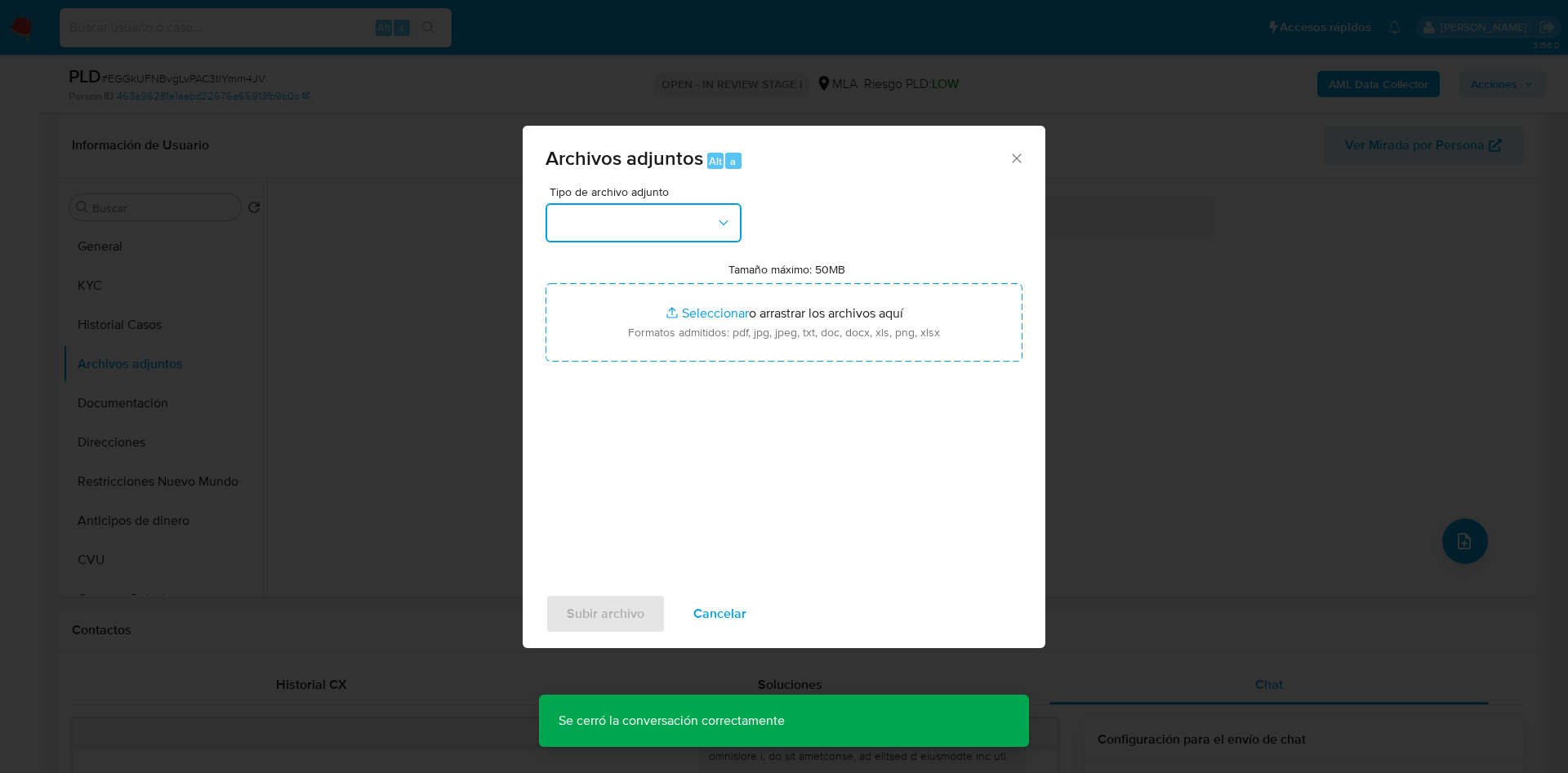
click at [646, 213] on button "button" at bounding box center [643, 223] width 196 height 39
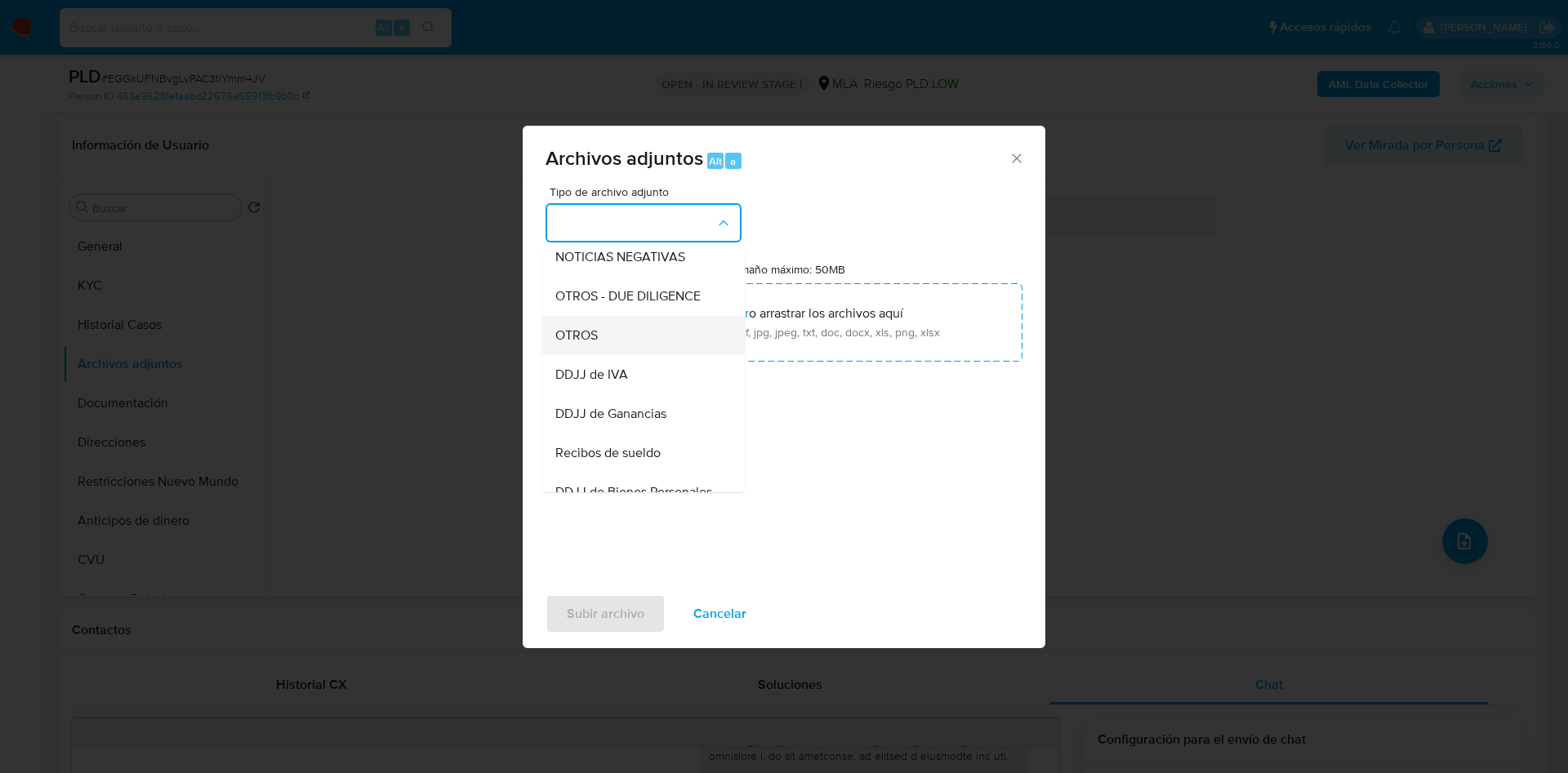
click at [597, 355] on div "OTROS" at bounding box center [638, 336] width 166 height 39
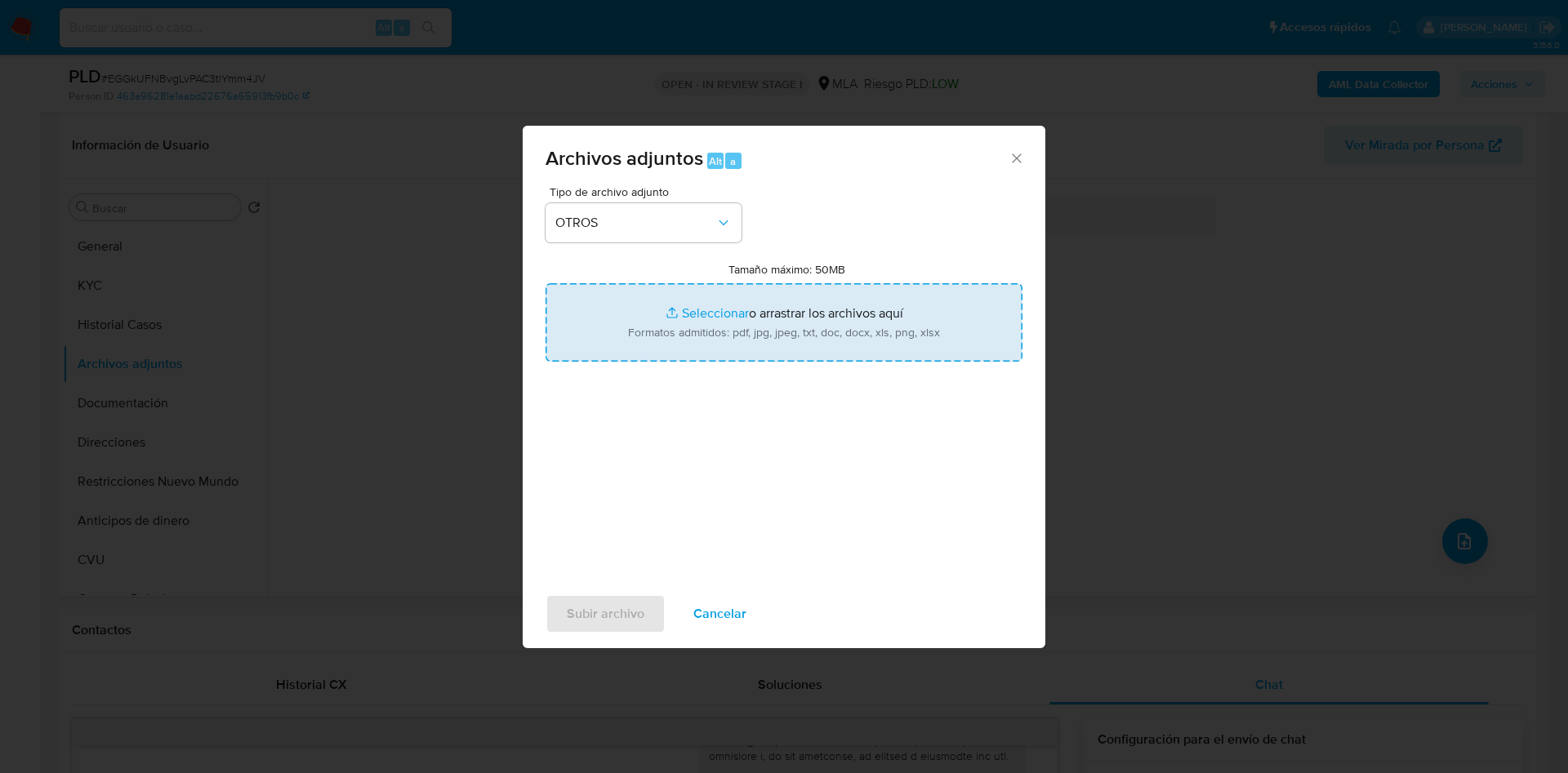
click at [672, 318] on input "Tamaño máximo: 50MB Seleccionar archivos" at bounding box center [783, 322] width 477 height 78
type input "C:\fakepath\Caselog EGGkUFNBvgLvPAC3tlYmm4JV - 253652182.docx"
click at [687, 316] on input "Tamaño máximo: 50MB Seleccionar archivos" at bounding box center [783, 322] width 477 height 78
type input "C:\fakepath\Movimientos 253652182.xlsx"
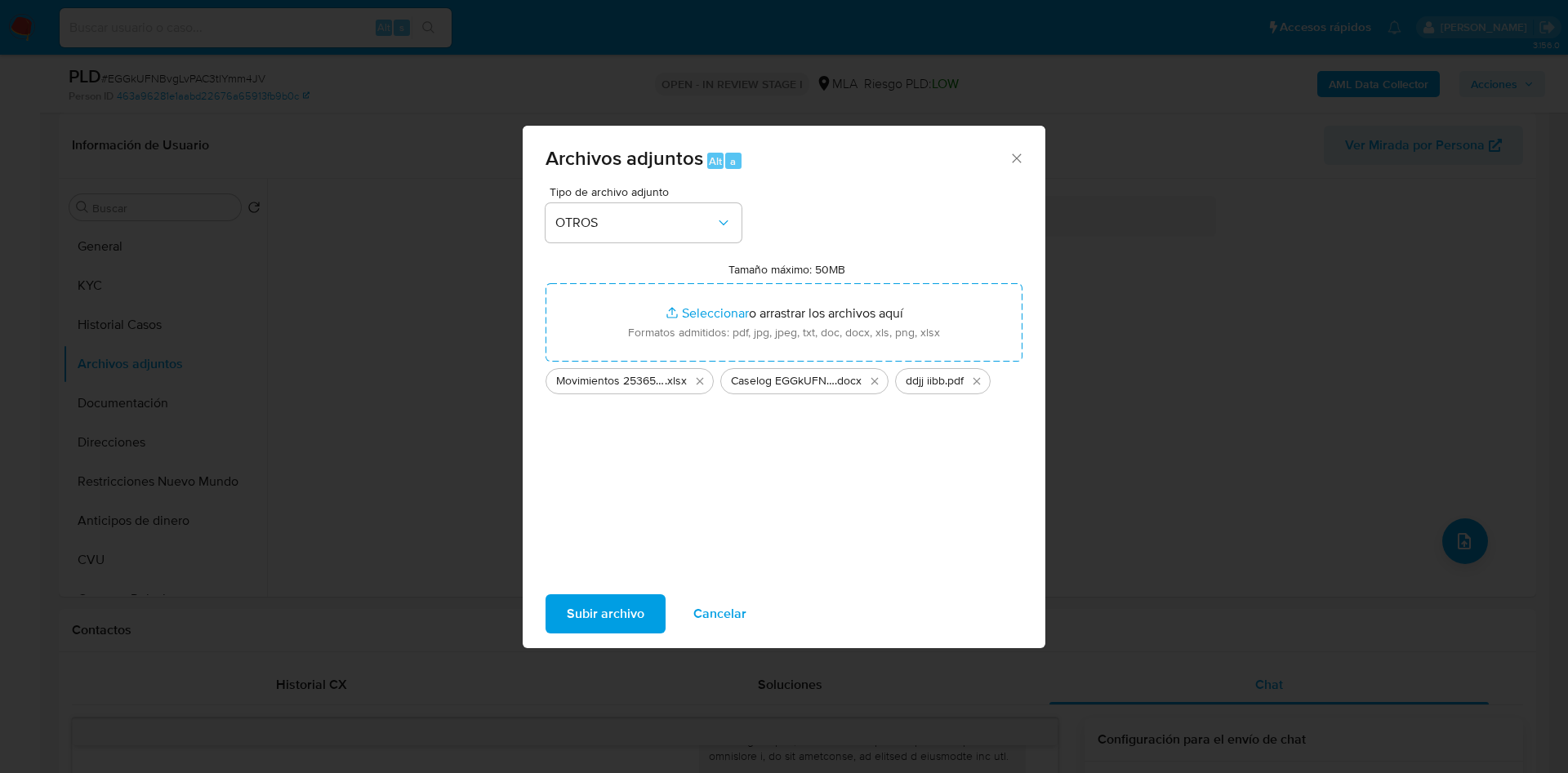
click at [606, 629] on span "Subir archivo" at bounding box center [606, 614] width 78 height 36
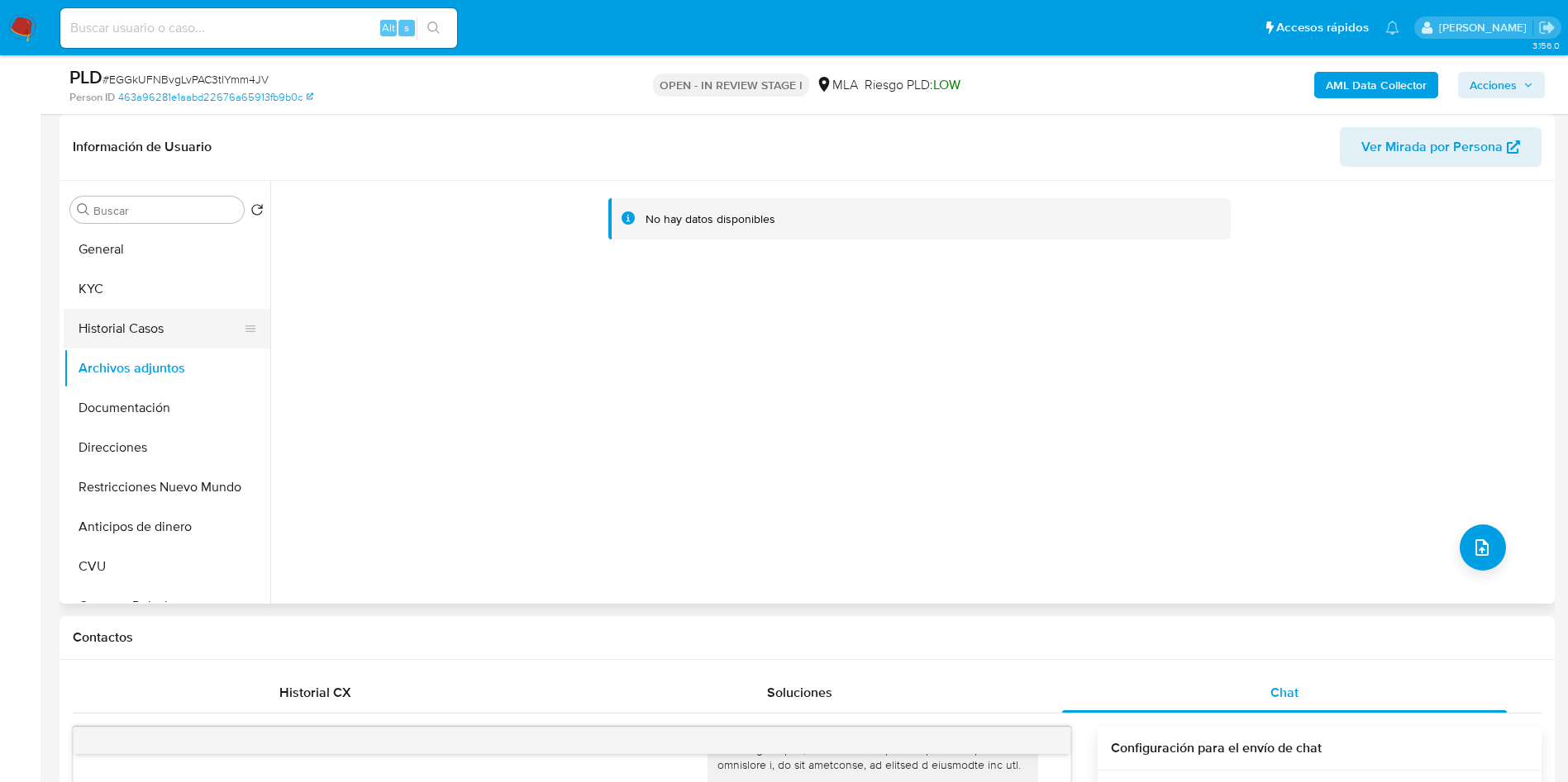
click at [135, 320] on button "Historial Casos" at bounding box center [161, 329] width 193 height 39
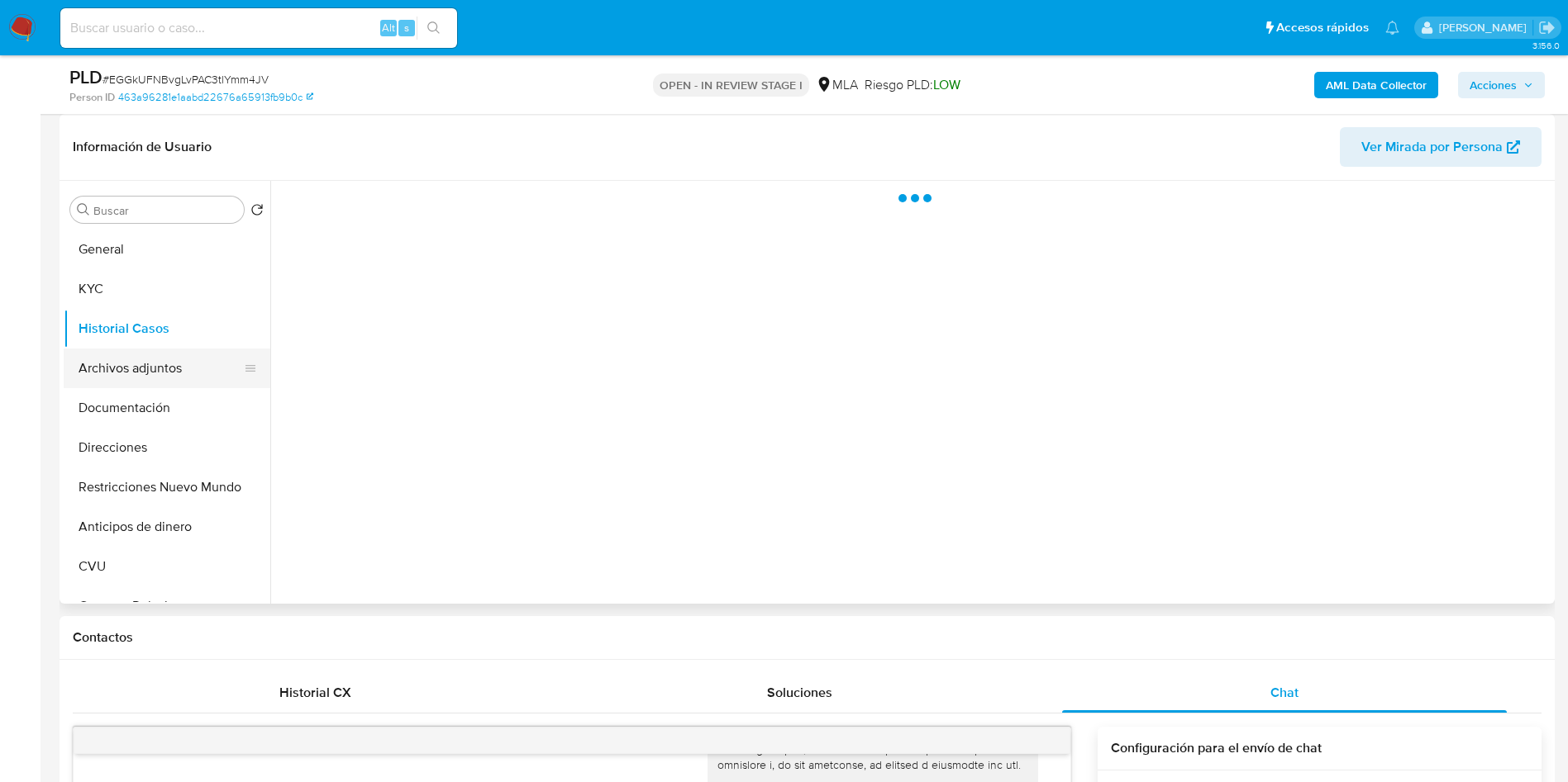
click at [139, 365] on button "Archivos adjuntos" at bounding box center [161, 368] width 193 height 39
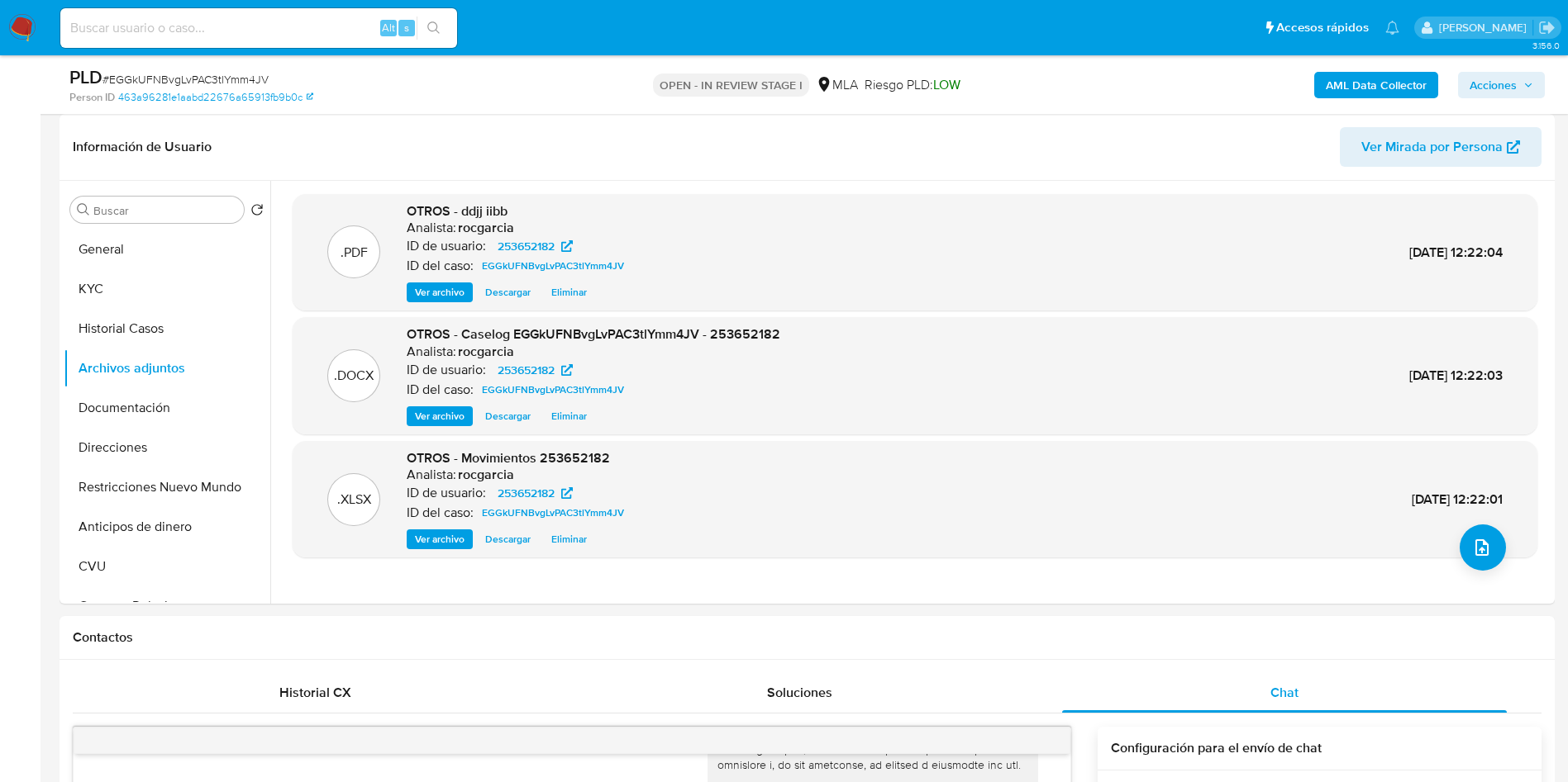
click at [1413, 84] on b "AML Data Collector" at bounding box center [1376, 85] width 101 height 26
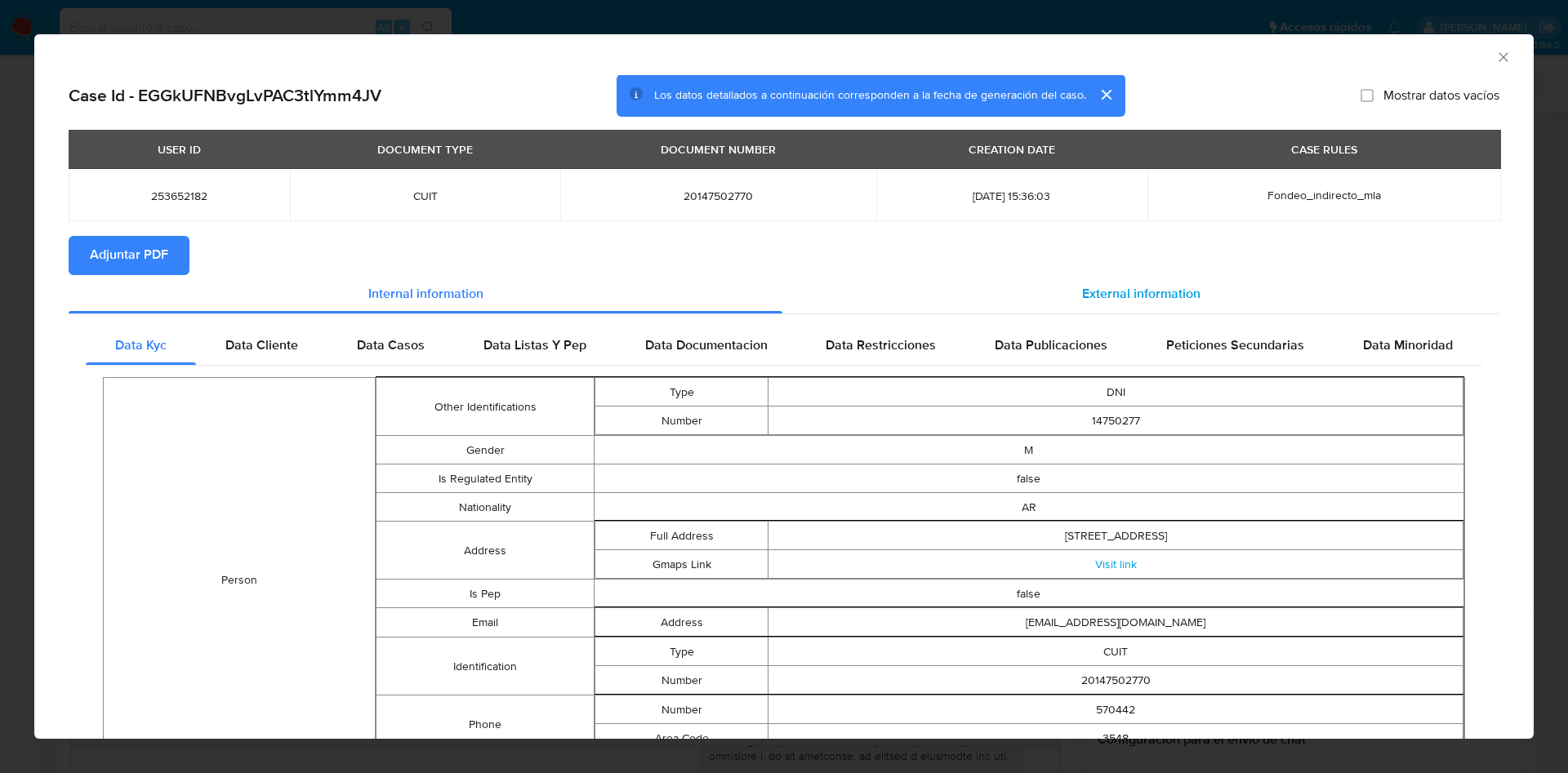
drag, startPoint x: 1095, startPoint y: 302, endPoint x: 1083, endPoint y: 303, distance: 12.0
click at [1091, 304] on div "External information" at bounding box center [1141, 295] width 717 height 39
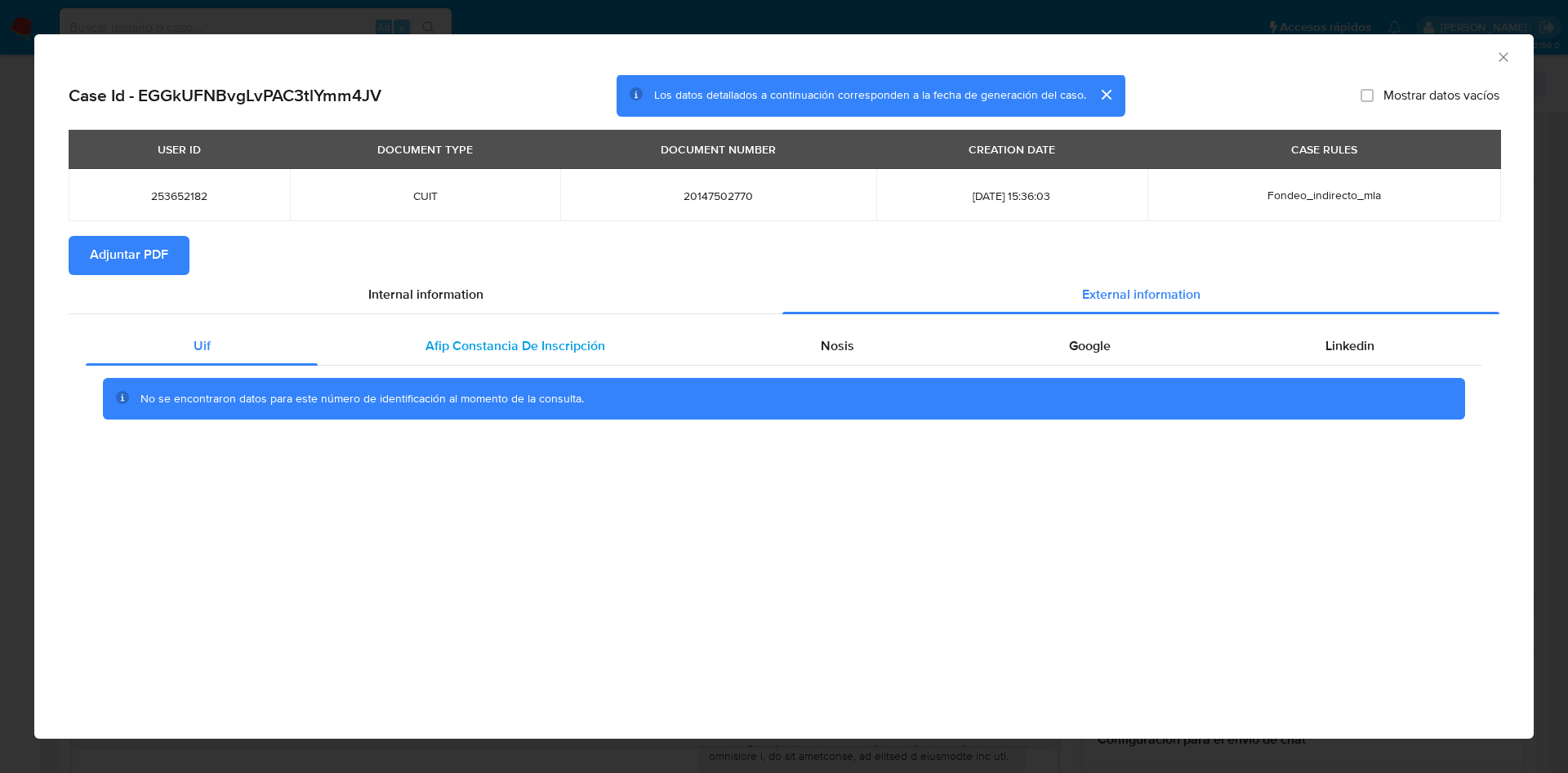
click at [447, 344] on span "Afip Constancia De Inscripción" at bounding box center [515, 346] width 180 height 19
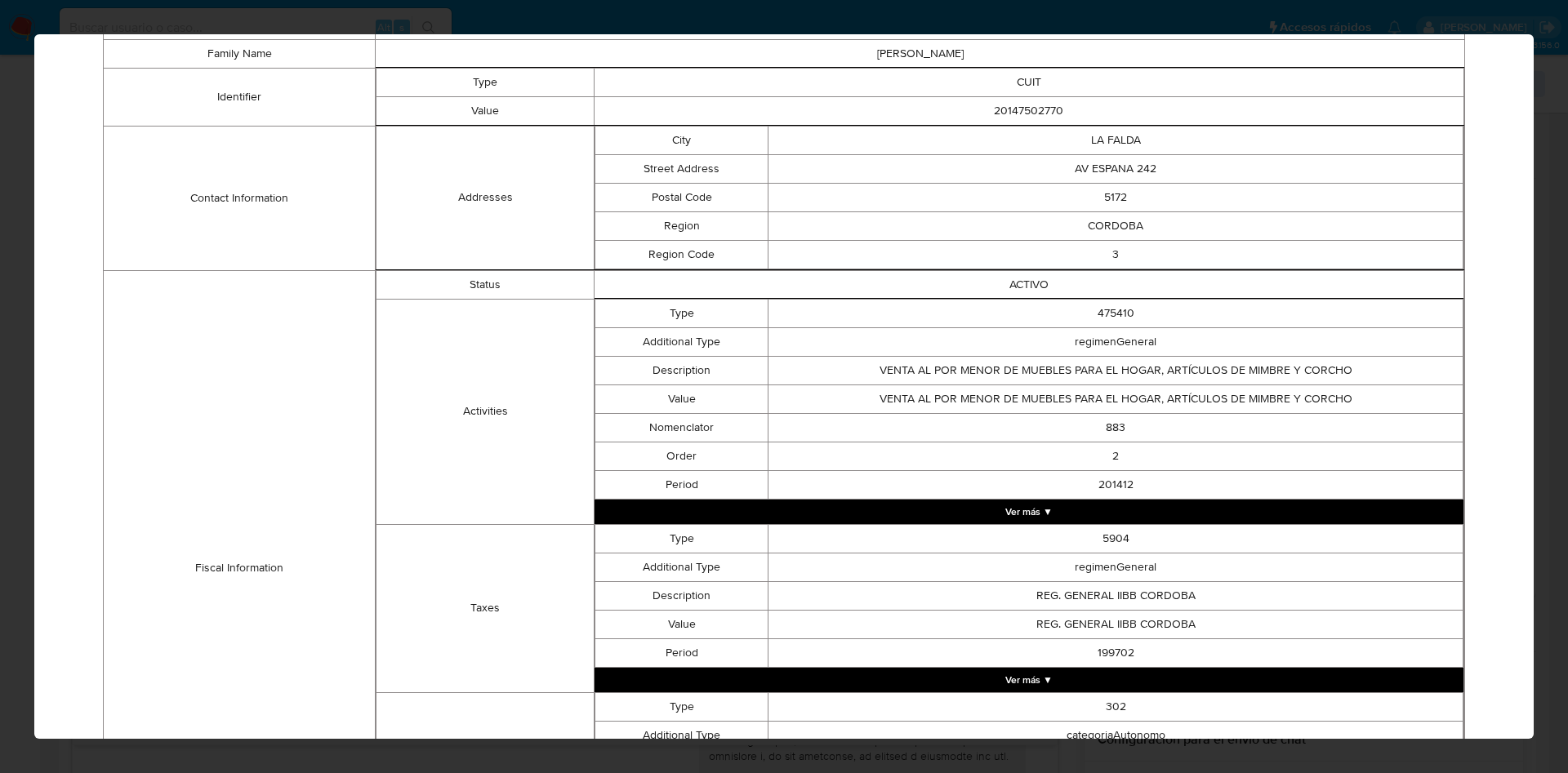
scroll to position [0, 0]
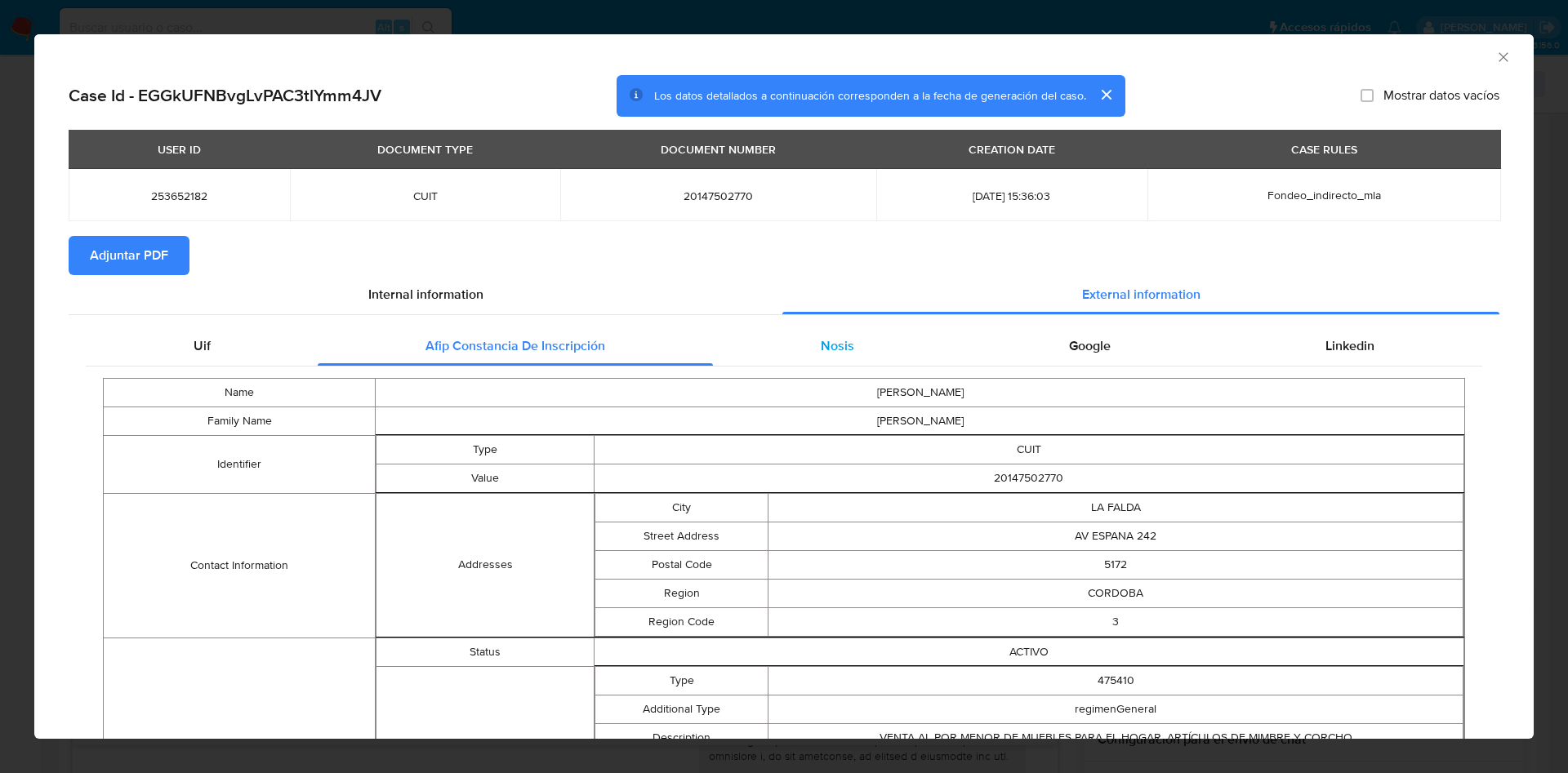
click at [825, 348] on span "Nosis" at bounding box center [838, 346] width 34 height 19
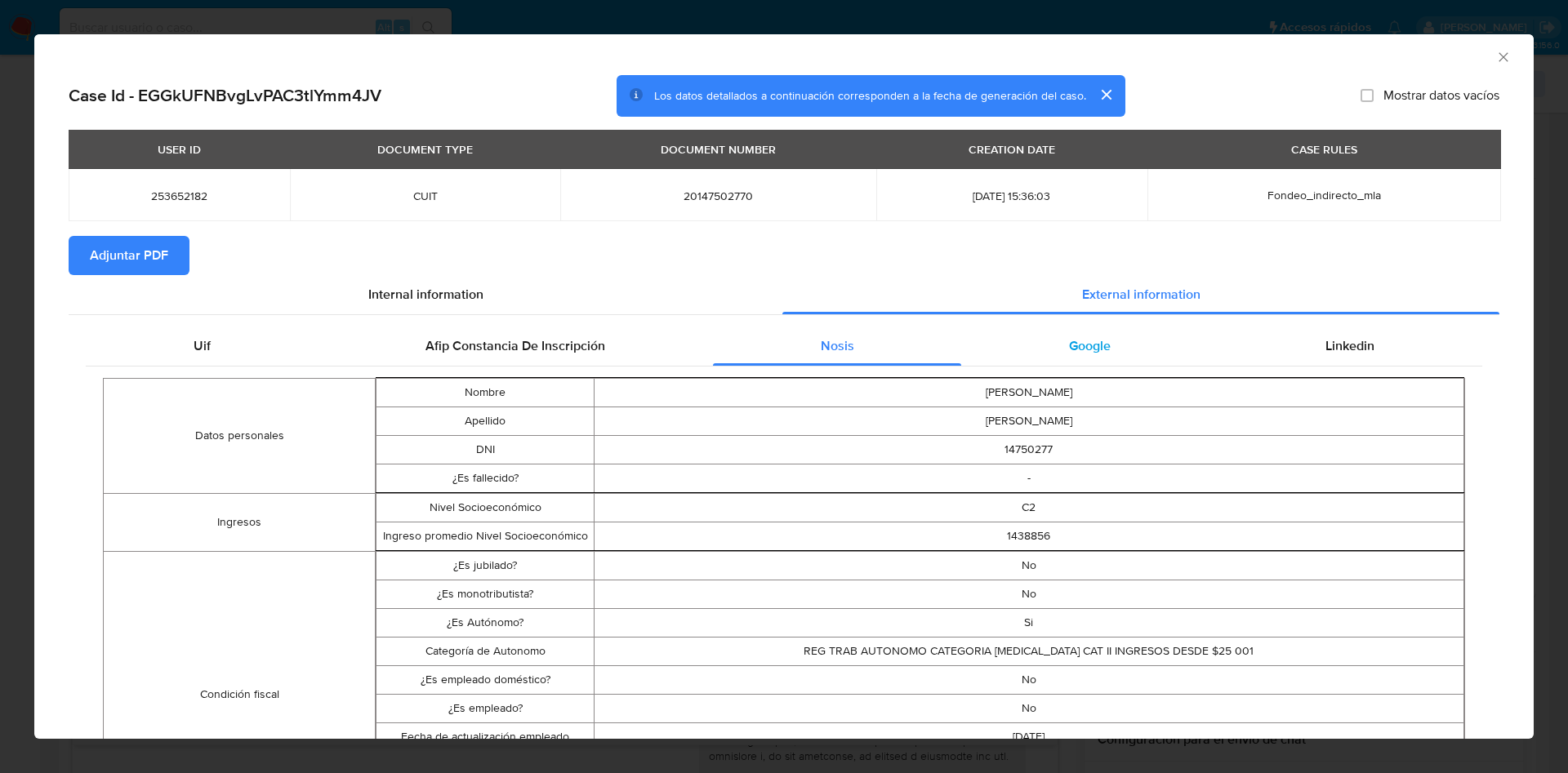
click at [1068, 327] on div "Google" at bounding box center [1089, 346] width 257 height 39
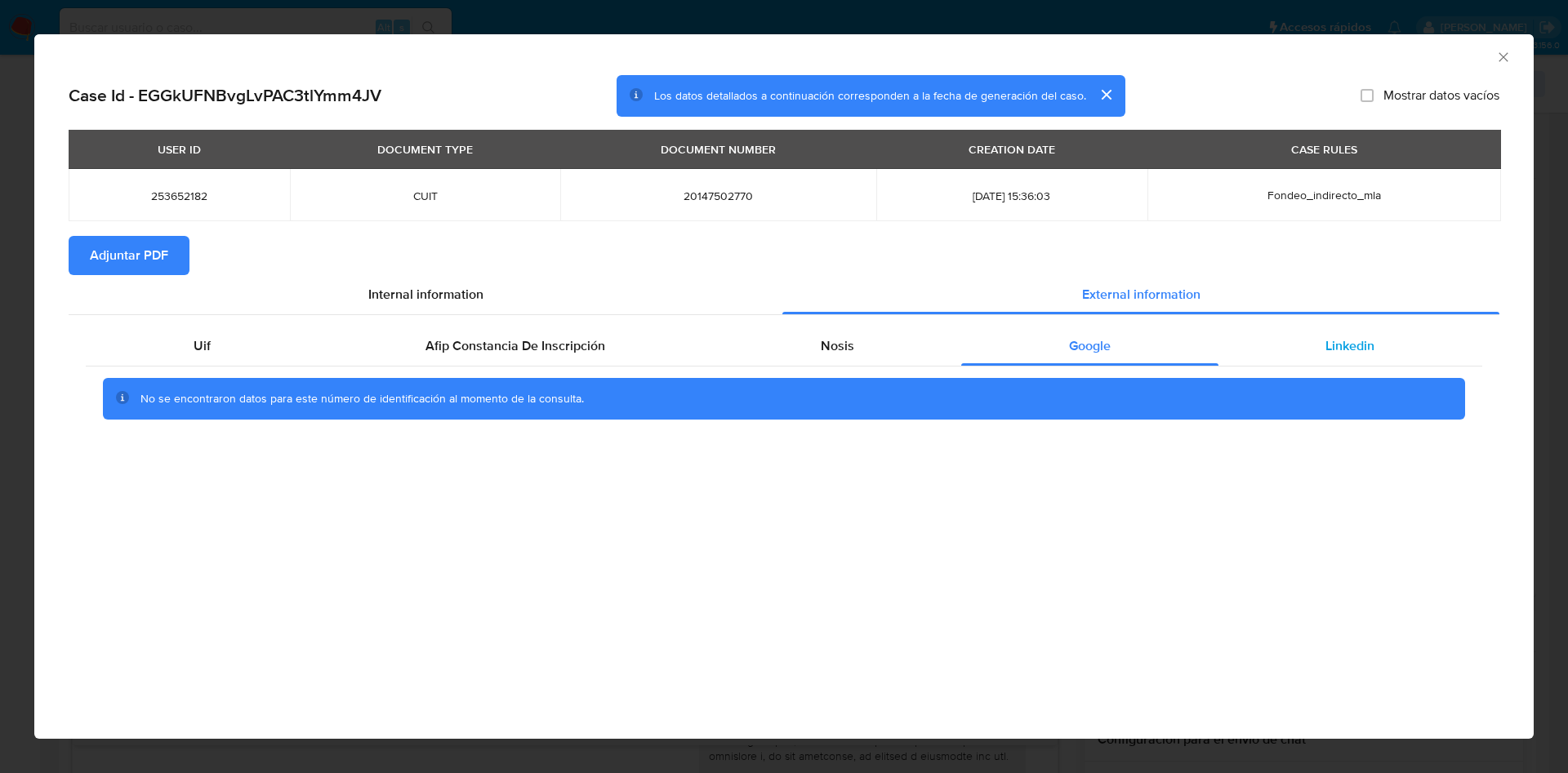
click at [1308, 345] on div "Linkedin" at bounding box center [1350, 346] width 264 height 39
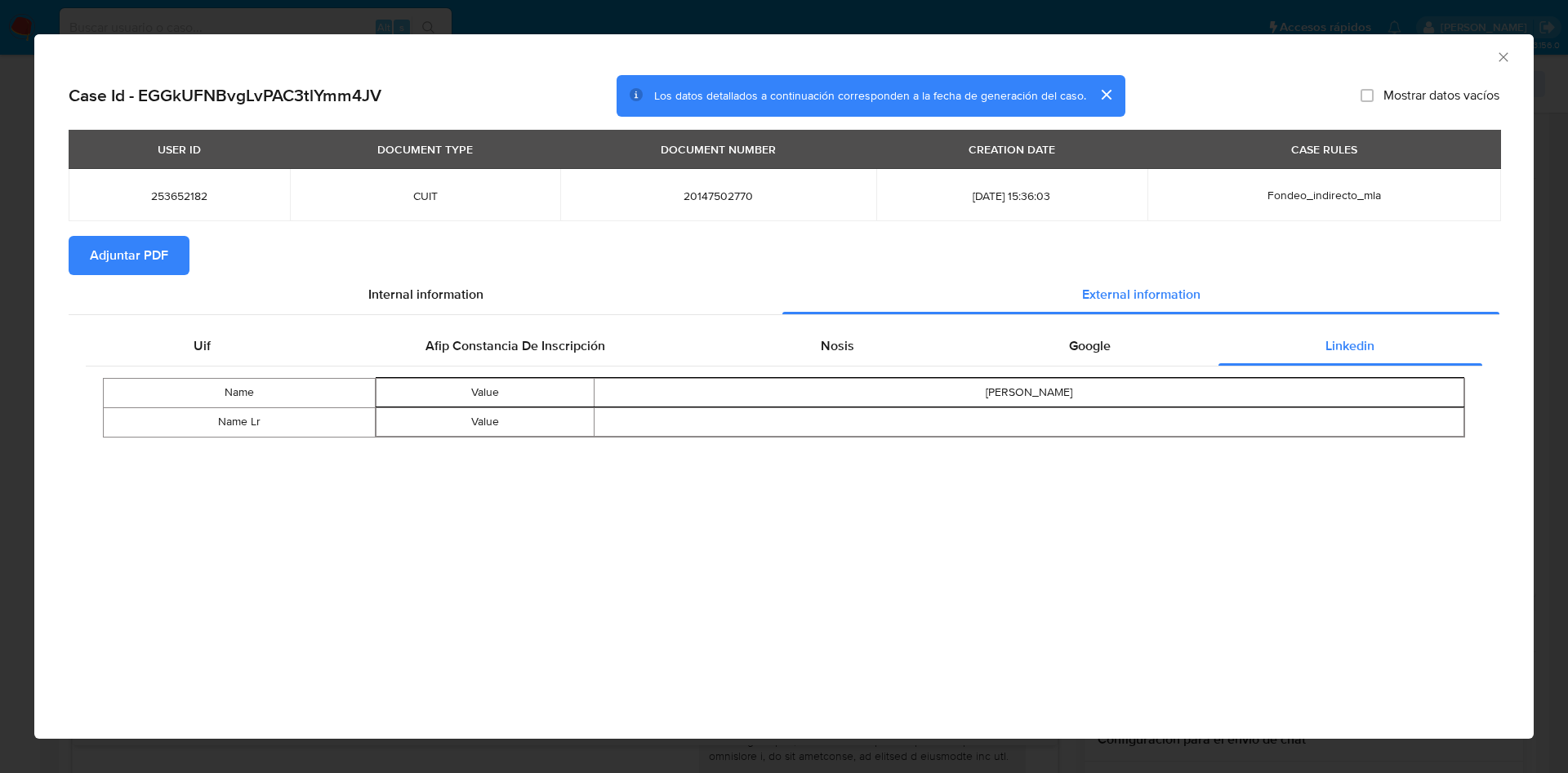
click at [132, 267] on span "Adjuntar PDF" at bounding box center [128, 256] width 78 height 36
click at [1500, 60] on icon "Cerrar ventana" at bounding box center [1503, 57] width 9 height 9
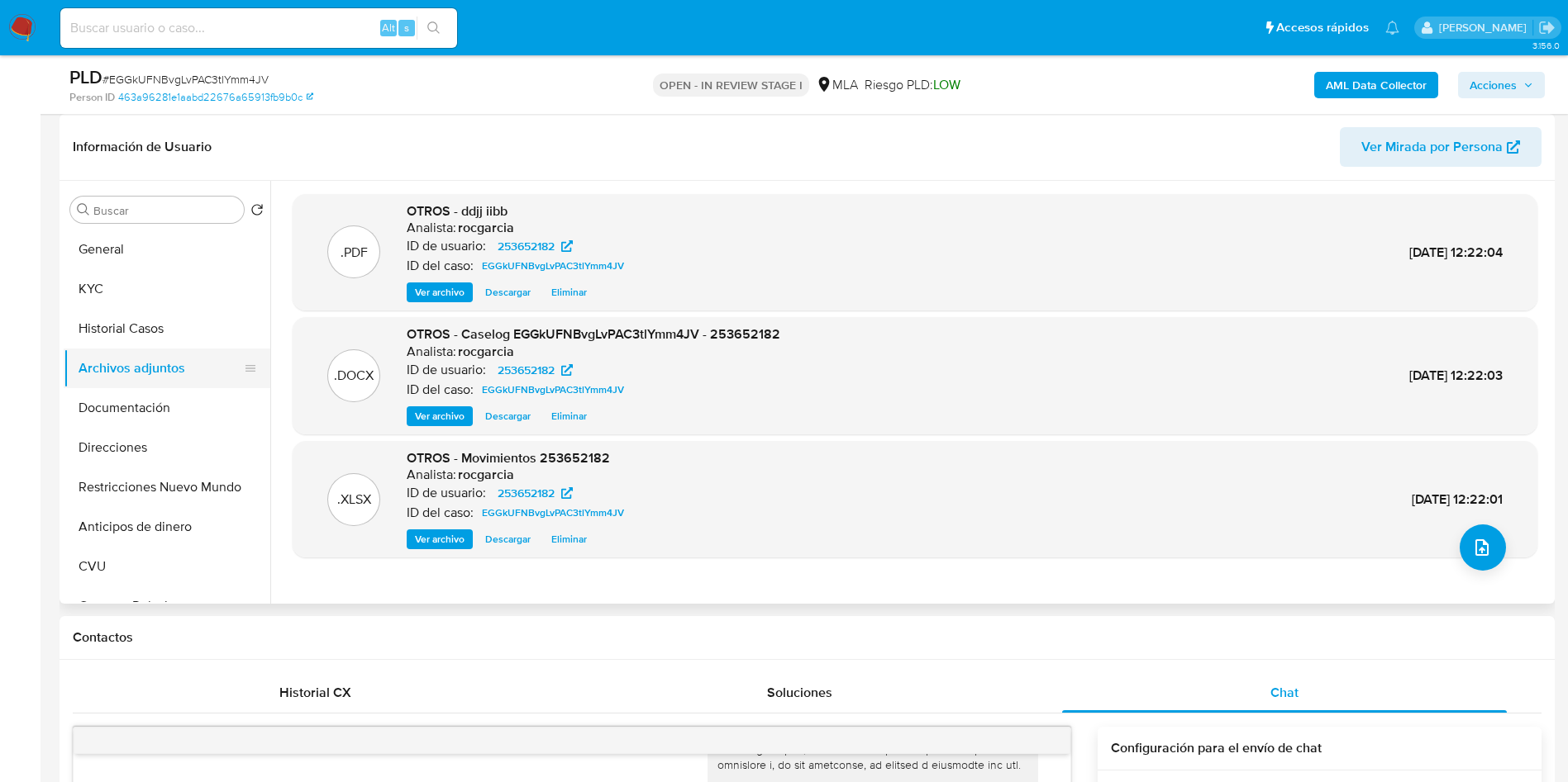
drag, startPoint x: 117, startPoint y: 338, endPoint x: 108, endPoint y: 371, distance: 34.2
click at [115, 340] on button "Historial Casos" at bounding box center [167, 329] width 207 height 39
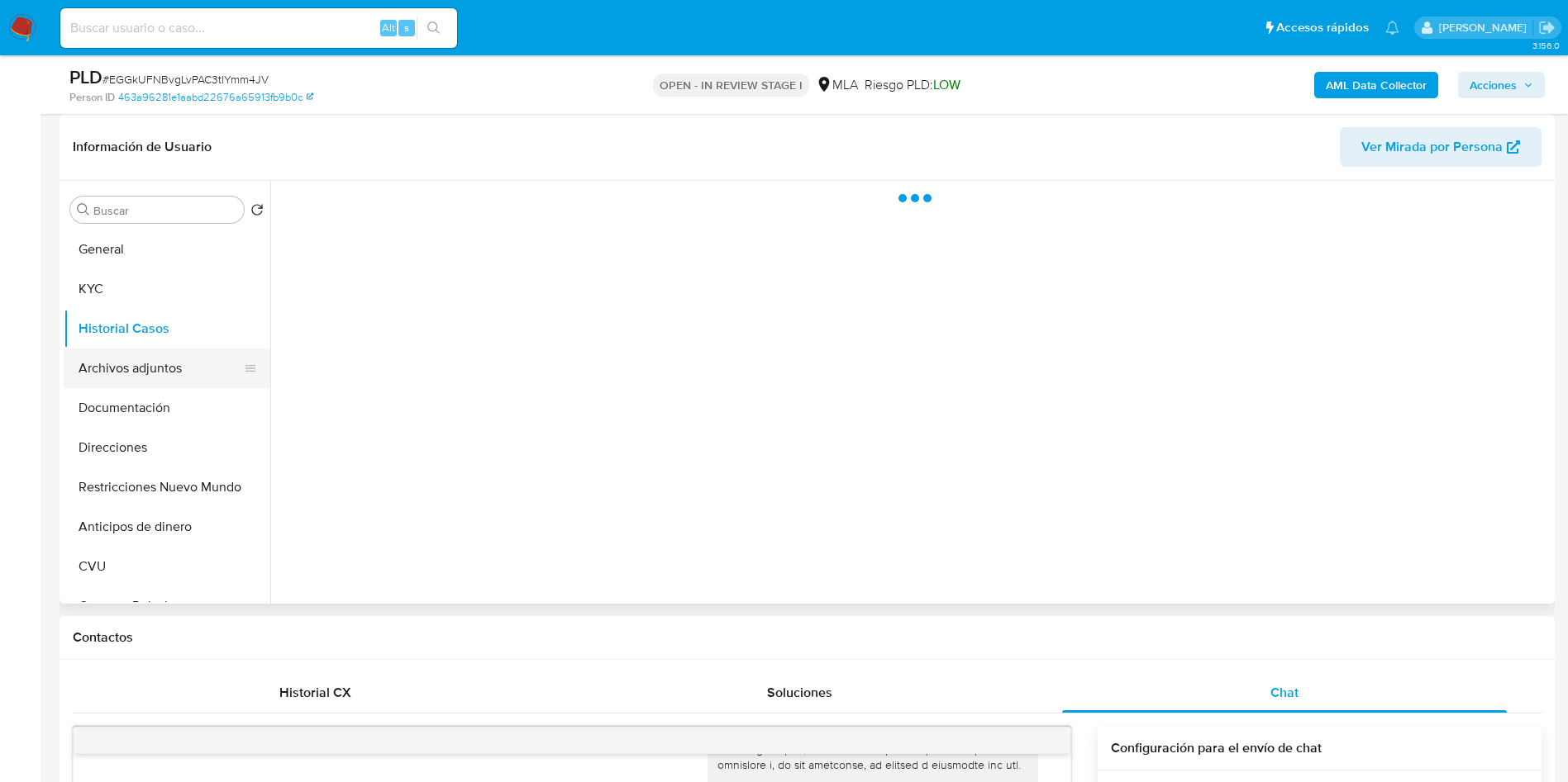
click at [108, 371] on button "Archivos adjuntos" at bounding box center [161, 368] width 193 height 39
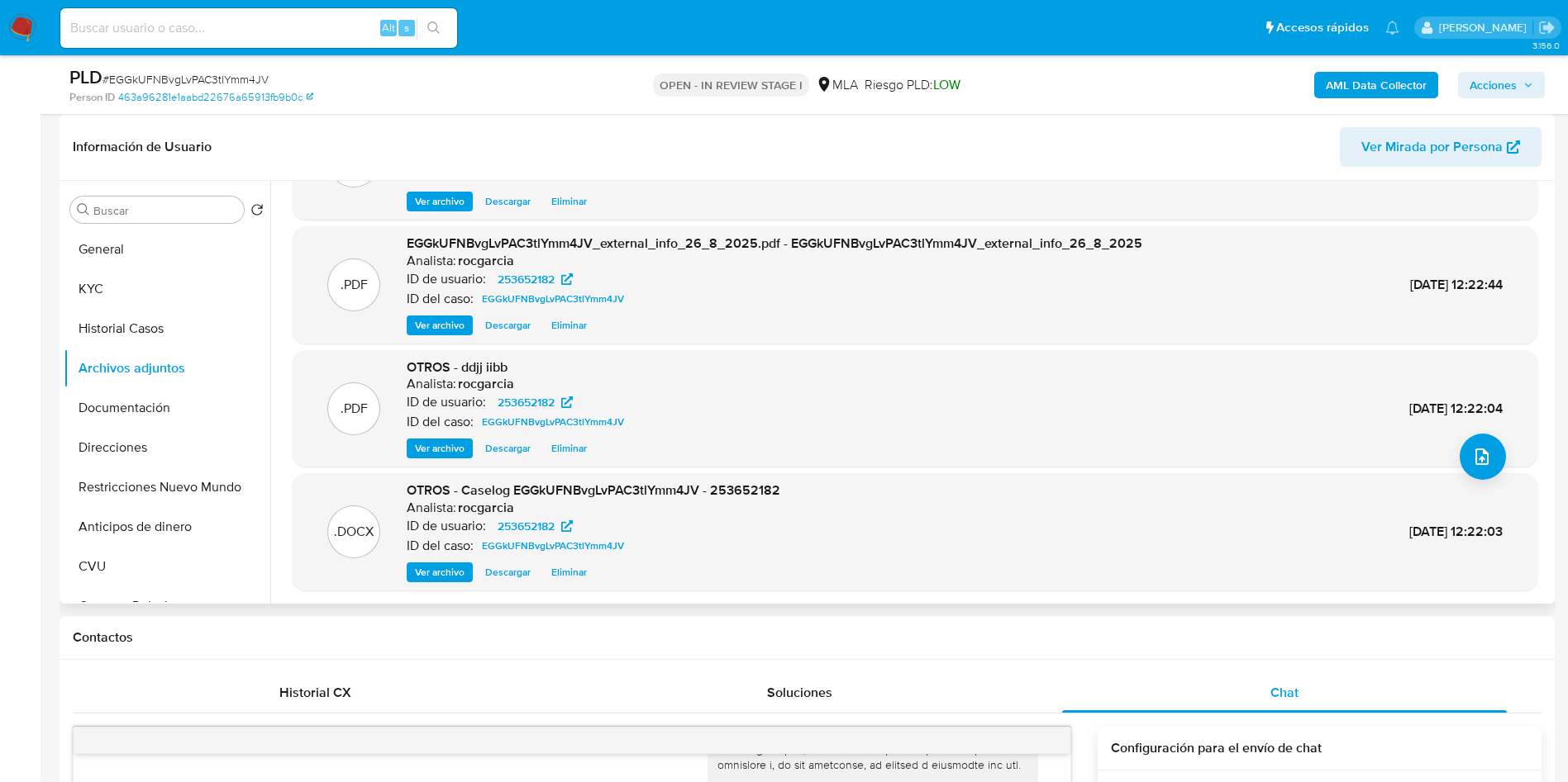
scroll to position [124, 0]
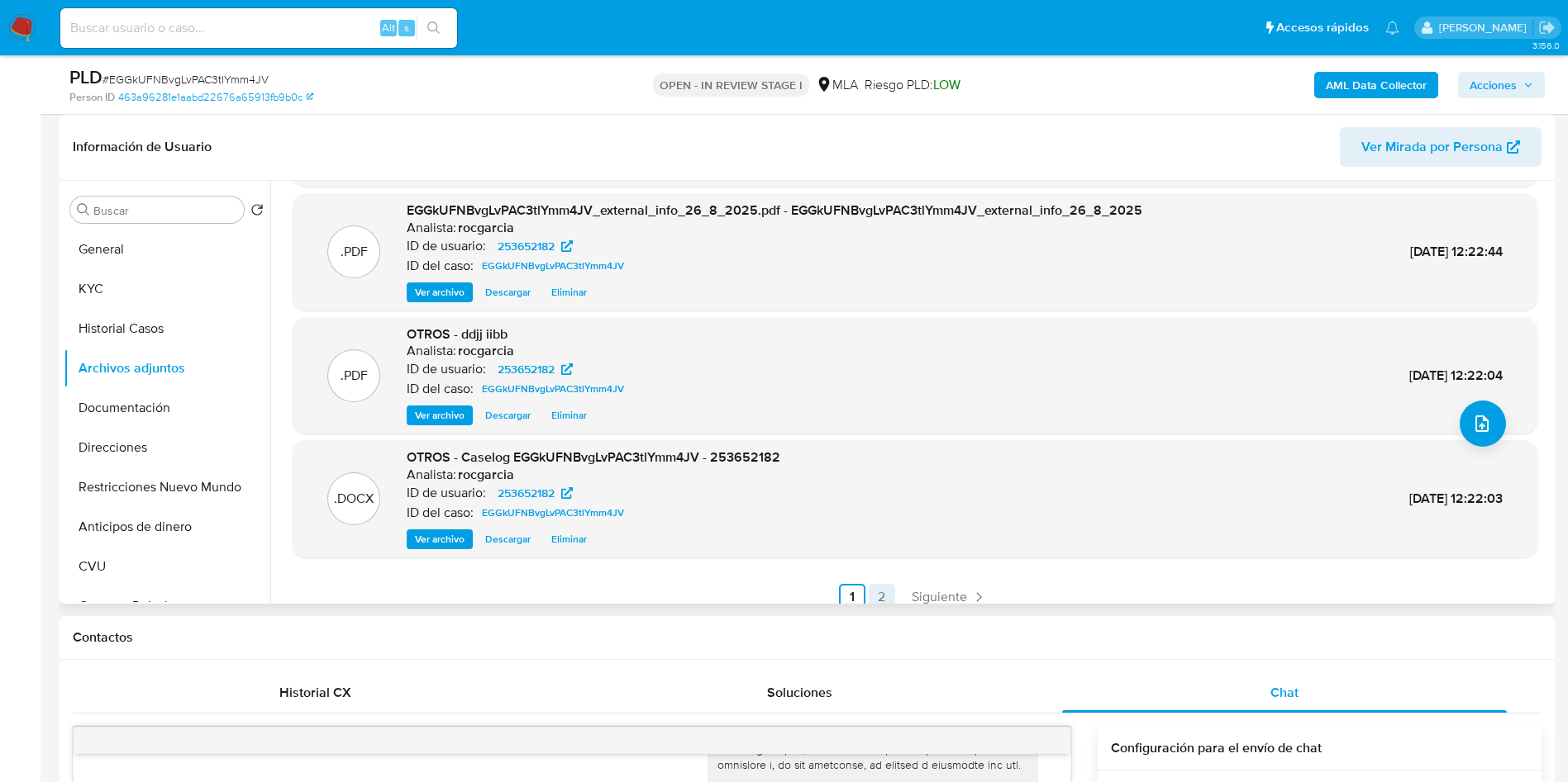
click at [877, 594] on link "2" at bounding box center [881, 597] width 26 height 26
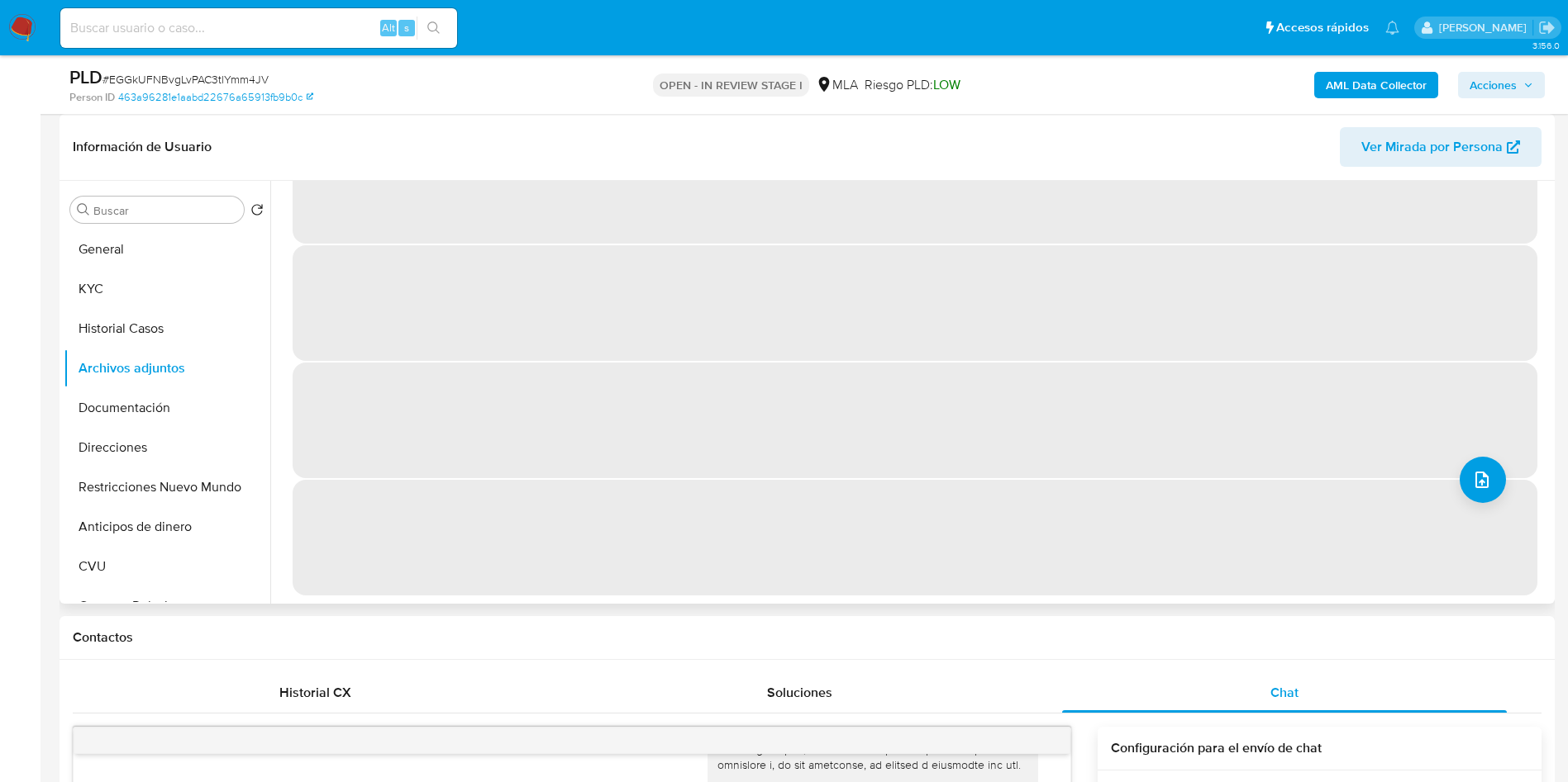
scroll to position [0, 0]
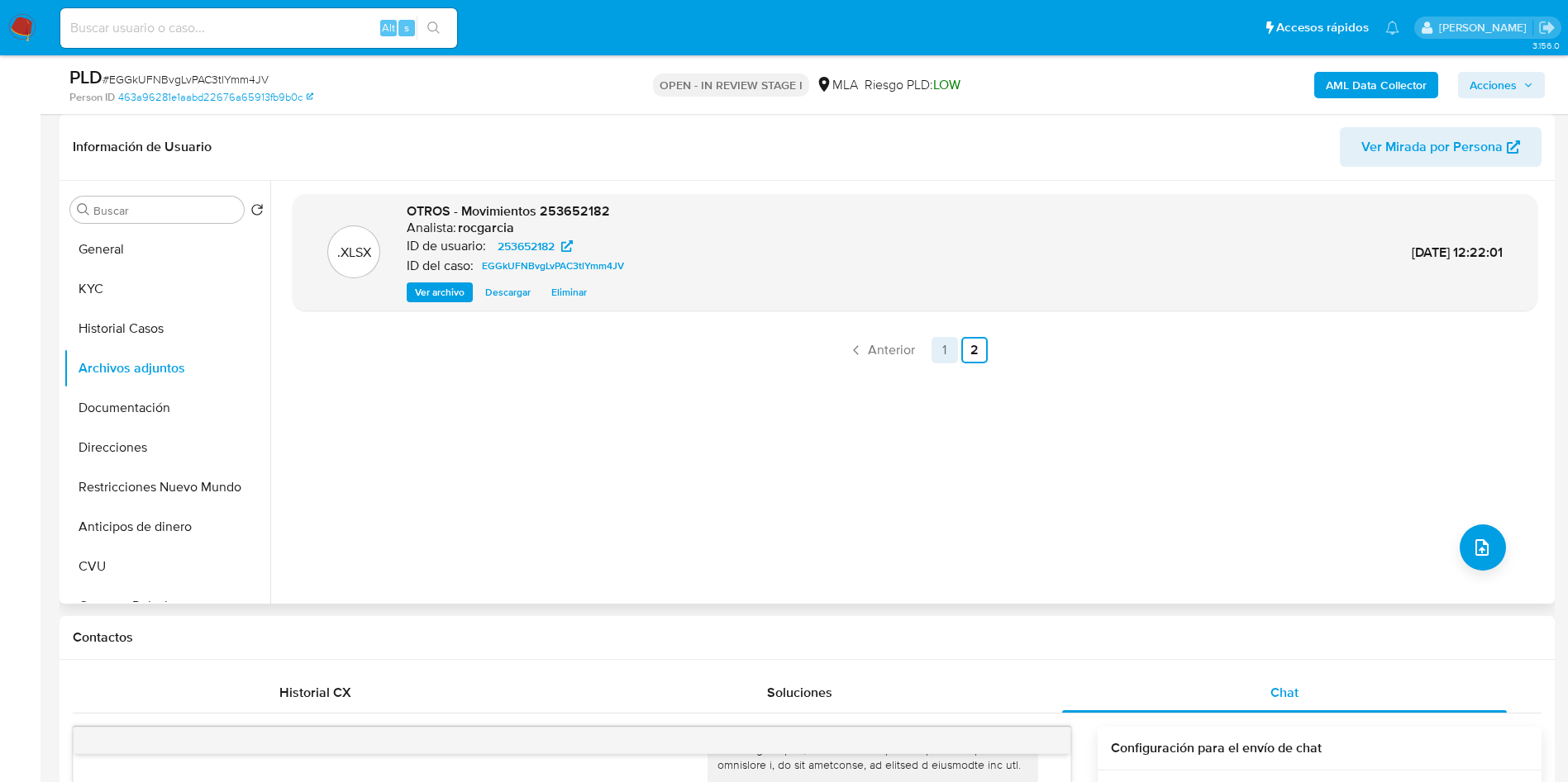
click at [940, 341] on link "1" at bounding box center [945, 350] width 26 height 26
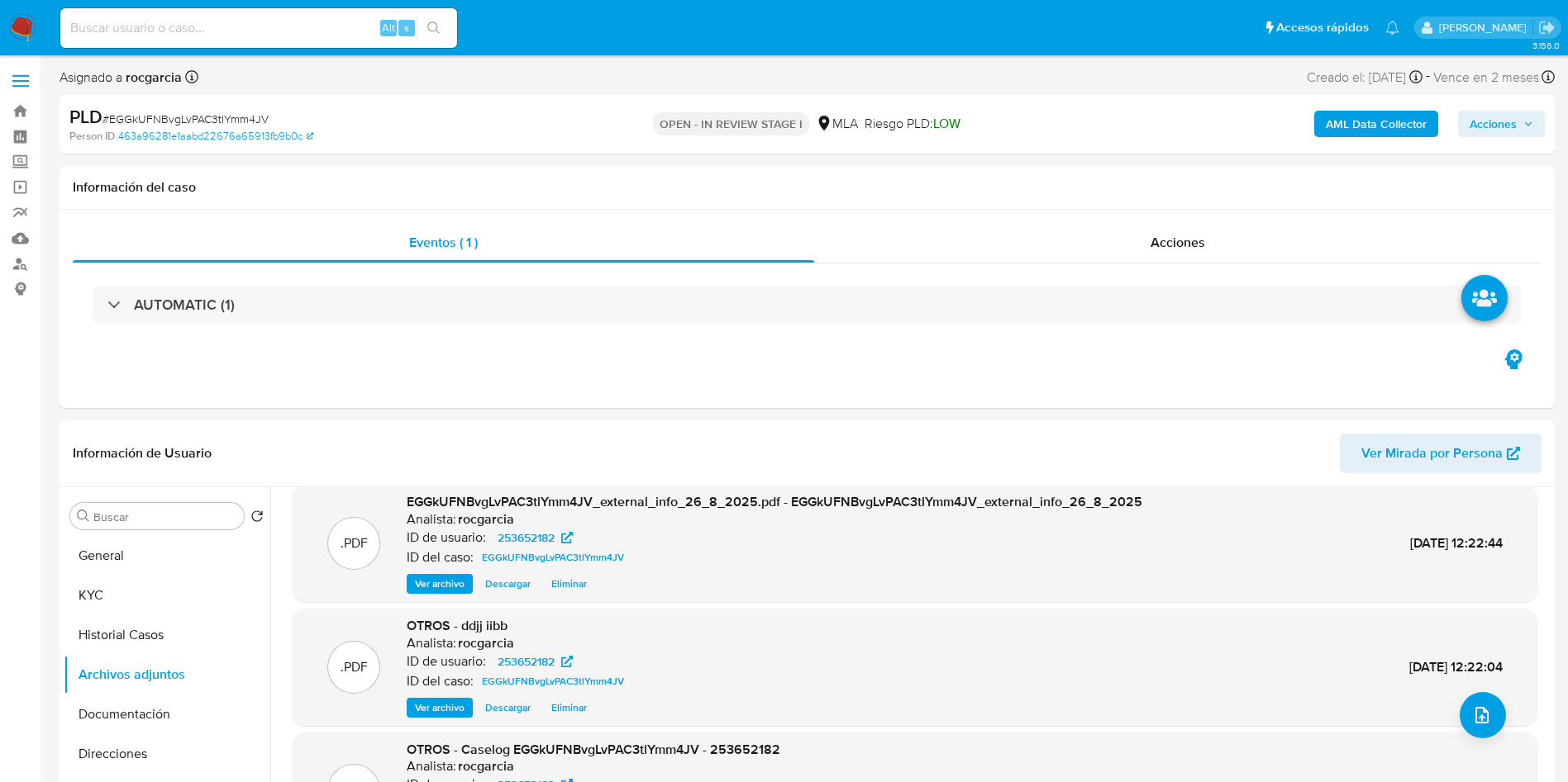
click at [1511, 90] on div "Asignado a rocgarcia Asignado el: 18/08/2025 14:16:01 Creado el: 12/08/2025 Cre…" at bounding box center [807, 80] width 1495 height 29
click at [1506, 114] on span "Acciones" at bounding box center [1493, 124] width 47 height 26
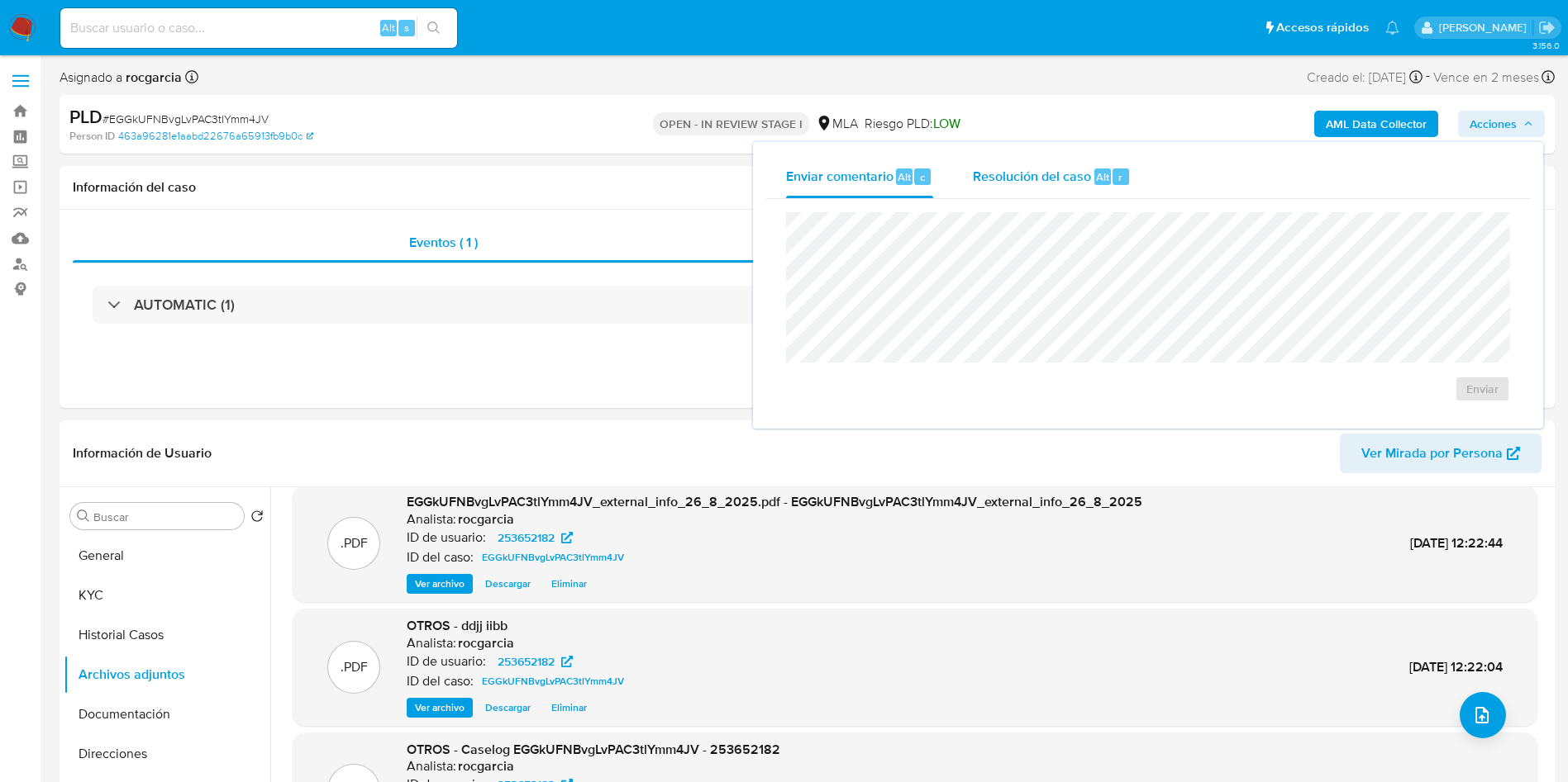
click at [992, 156] on div "Resolución del caso Alt r" at bounding box center [1051, 177] width 158 height 43
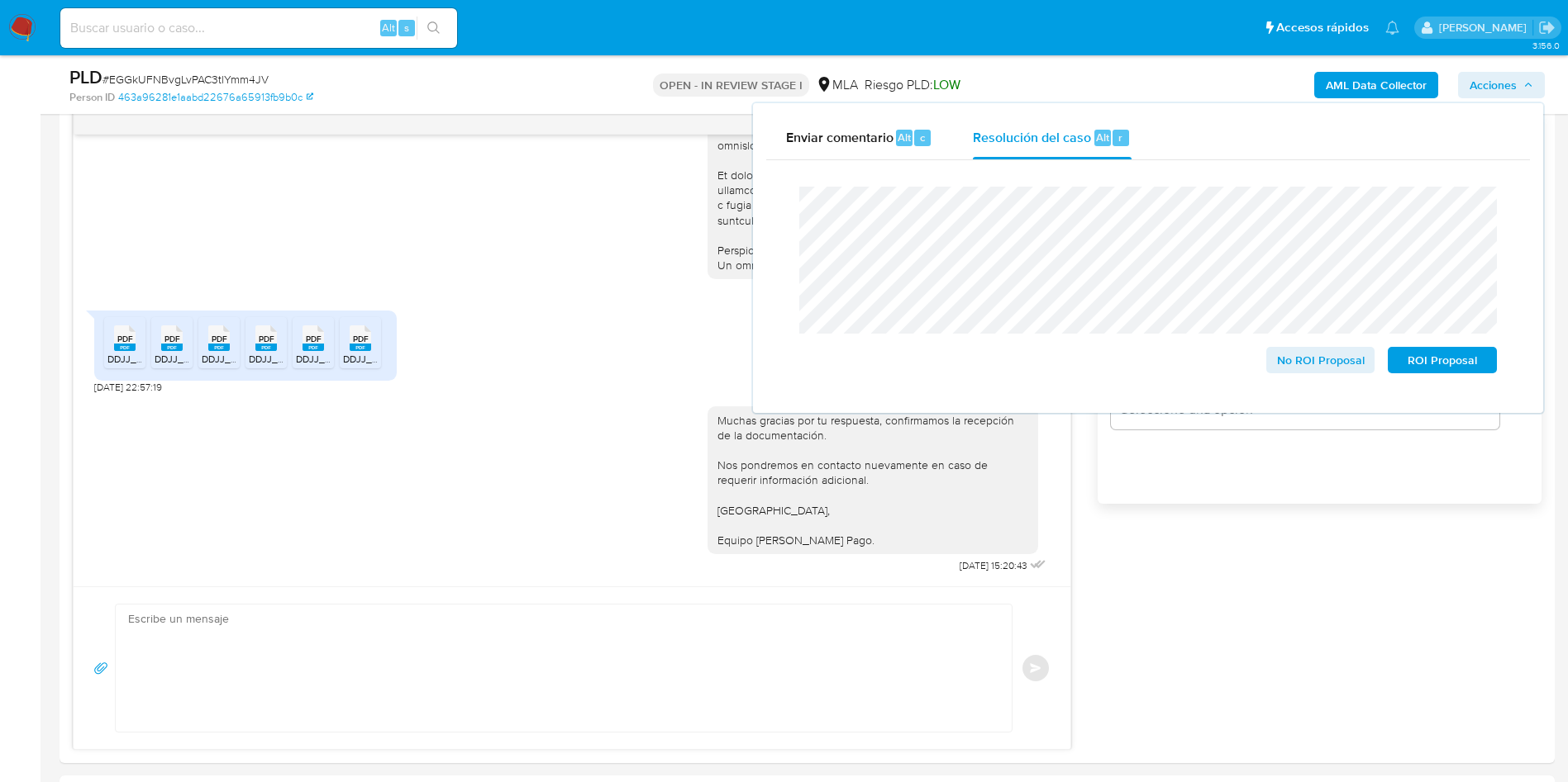
scroll to position [248, 0]
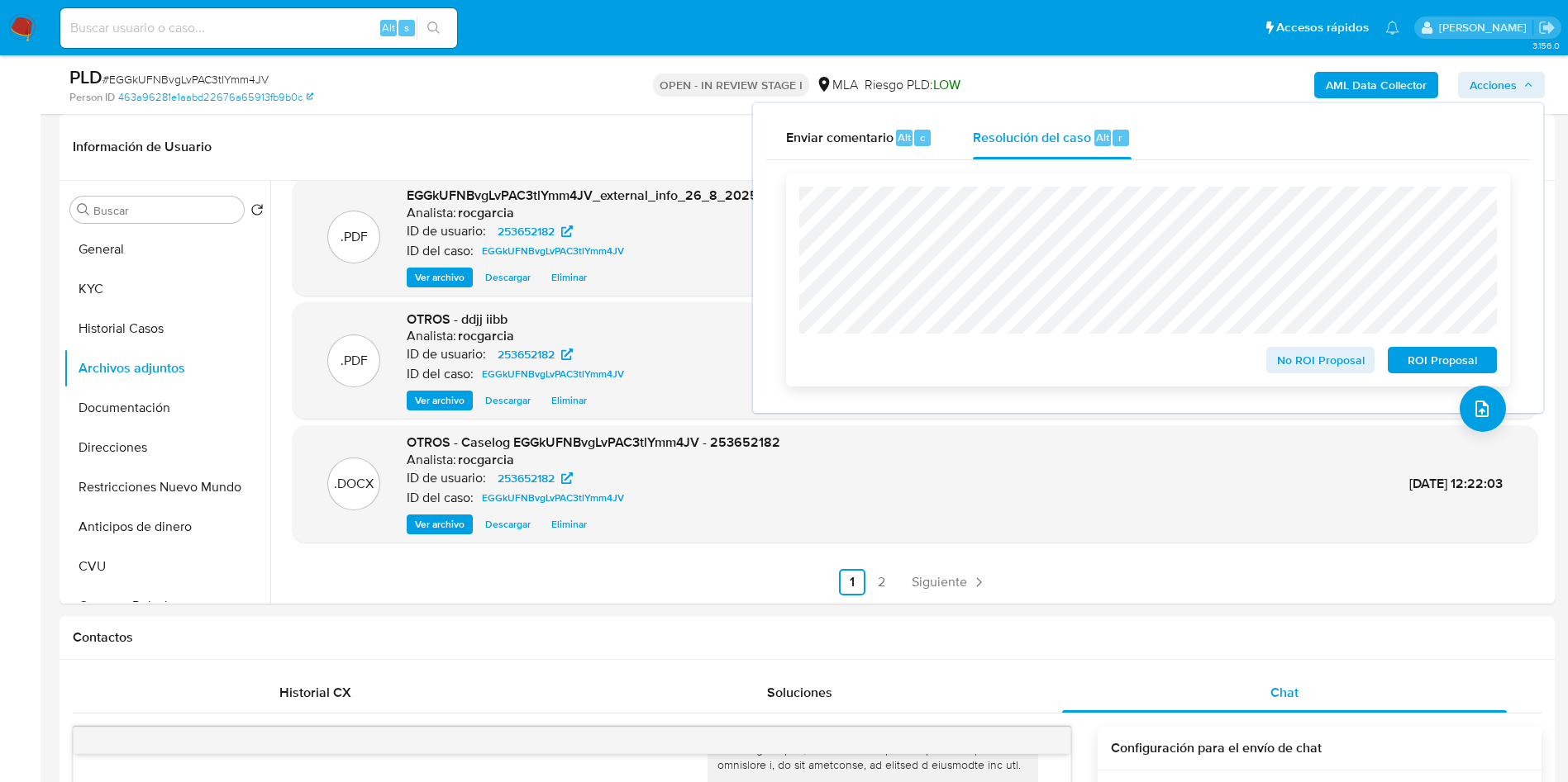
click at [1298, 365] on span "No ROI Proposal" at bounding box center [1320, 359] width 86 height 23
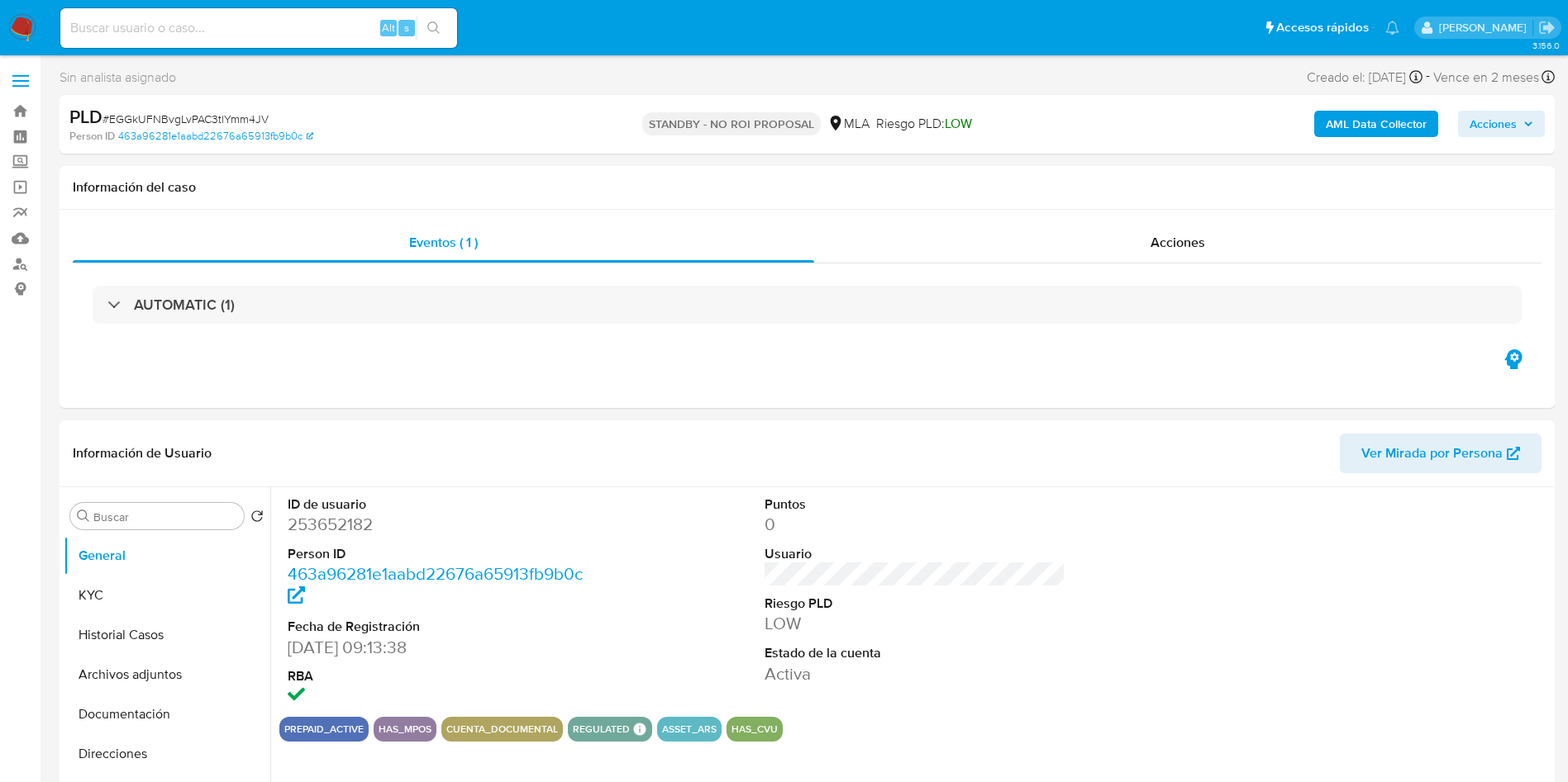
select select "10"
